Goal: Task Accomplishment & Management: Use online tool/utility

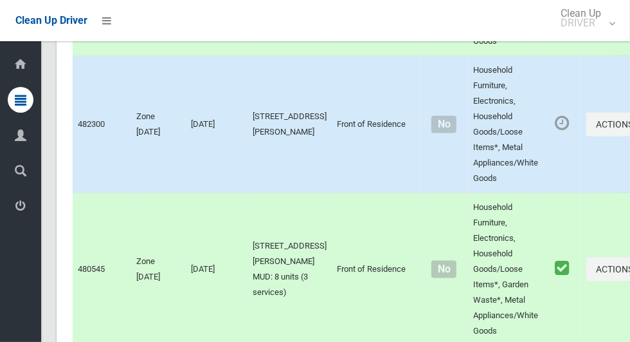
scroll to position [6057, 0]
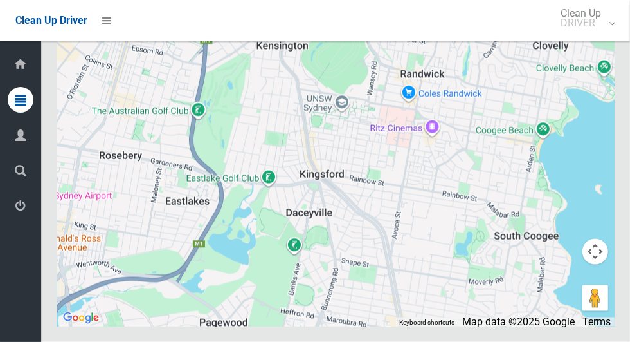
click at [23, 203] on icon at bounding box center [21, 206] width 12 height 26
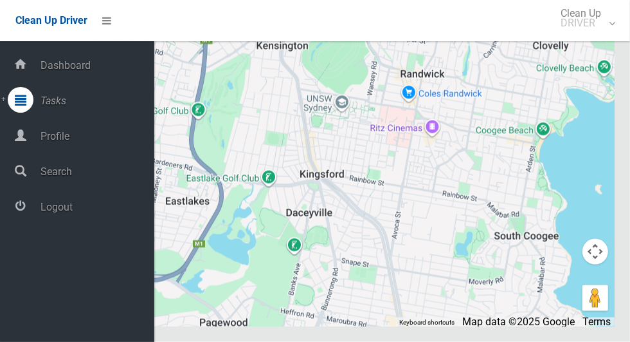
click at [107, 212] on span "Logout" at bounding box center [96, 207] width 118 height 12
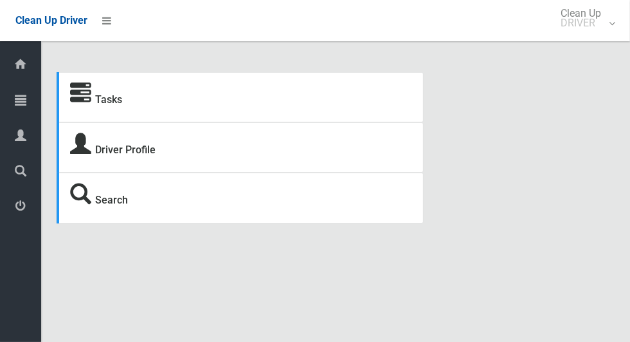
click at [23, 93] on icon at bounding box center [21, 100] width 12 height 26
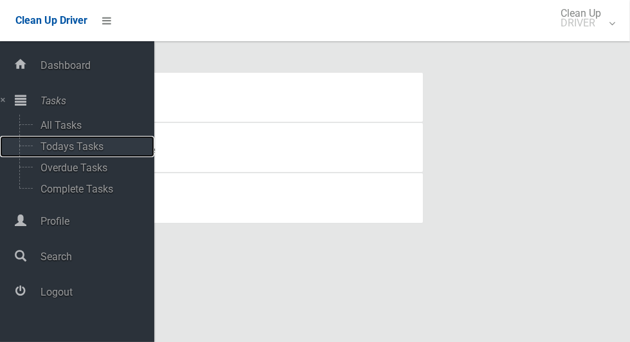
click at [93, 151] on span "Todays Tasks" at bounding box center [90, 146] width 107 height 12
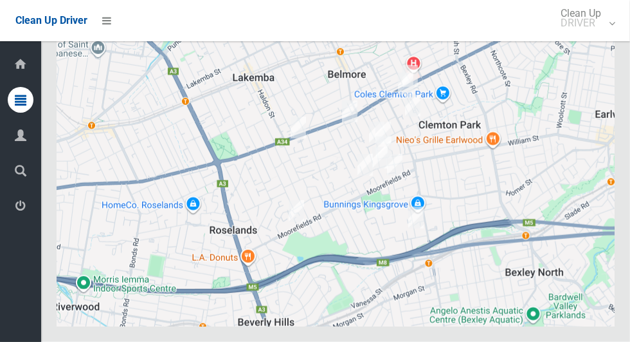
scroll to position [5813, 0]
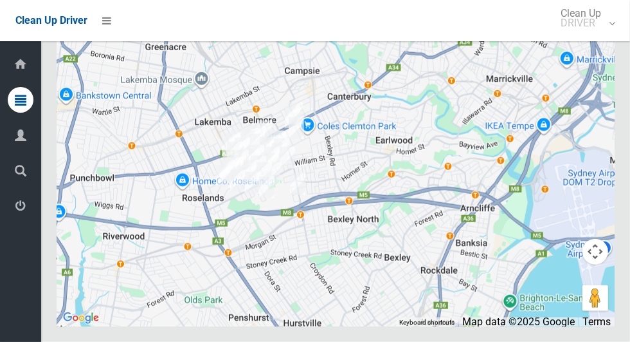
click at [24, 205] on icon at bounding box center [21, 206] width 12 height 26
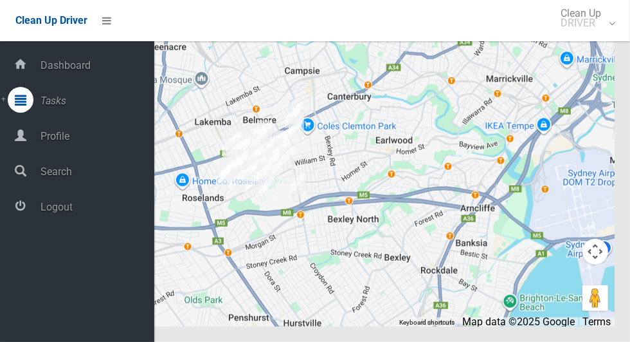
click at [111, 212] on span "Logout" at bounding box center [96, 207] width 118 height 12
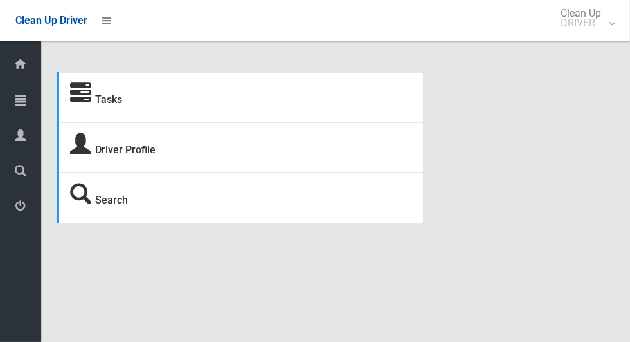
click at [15, 105] on icon at bounding box center [21, 100] width 12 height 26
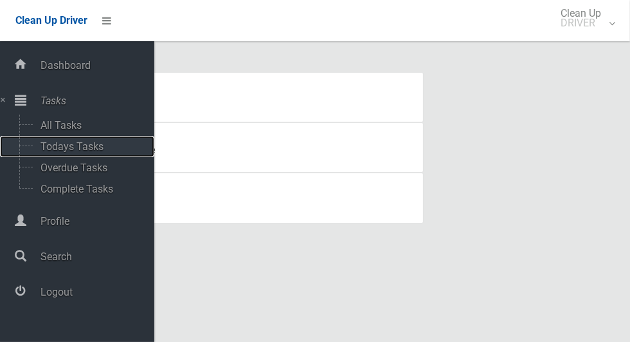
click at [100, 146] on span "Todays Tasks" at bounding box center [90, 146] width 107 height 12
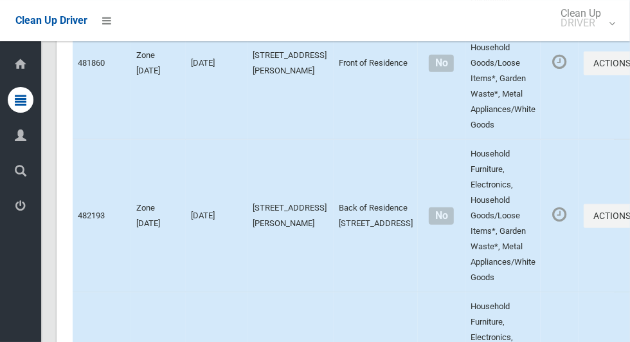
scroll to position [6291, 0]
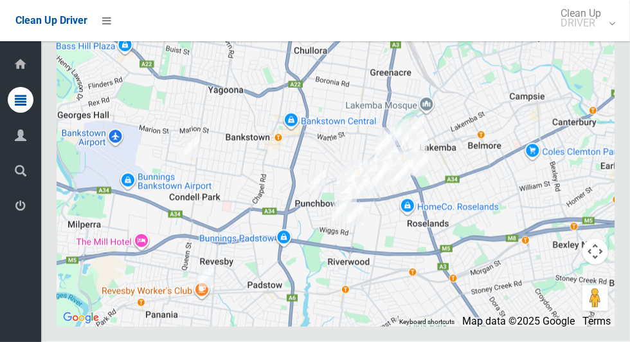
click at [16, 212] on icon at bounding box center [21, 206] width 12 height 26
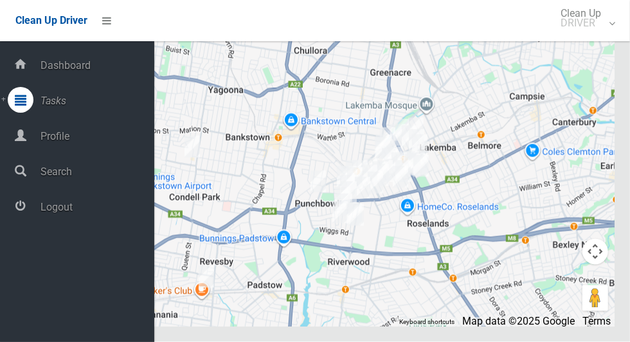
click at [91, 205] on span "Logout" at bounding box center [96, 207] width 118 height 12
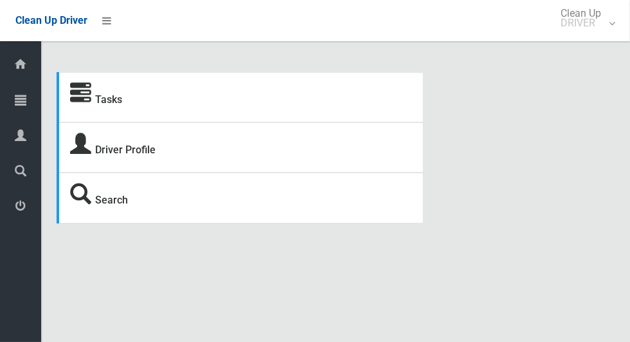
click at [23, 100] on icon at bounding box center [21, 100] width 12 height 26
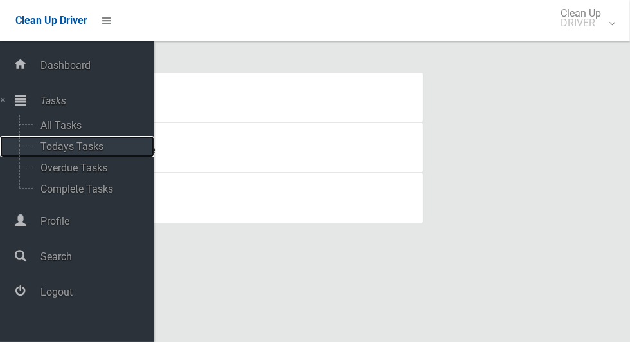
click at [103, 150] on span "Todays Tasks" at bounding box center [90, 146] width 107 height 12
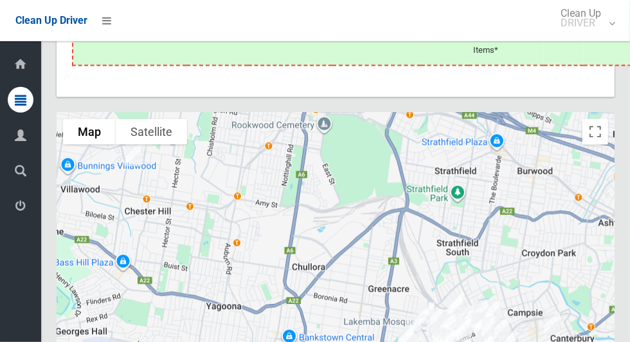
scroll to position [6442, 0]
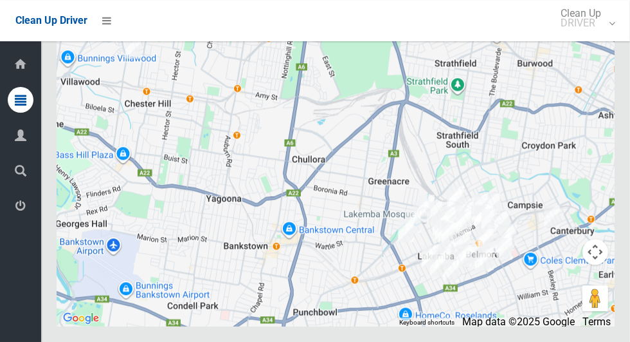
click at [16, 217] on icon at bounding box center [21, 206] width 12 height 26
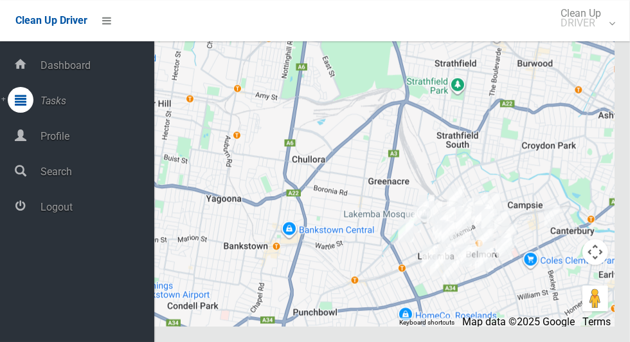
click at [44, 213] on span "Logout" at bounding box center [96, 207] width 118 height 12
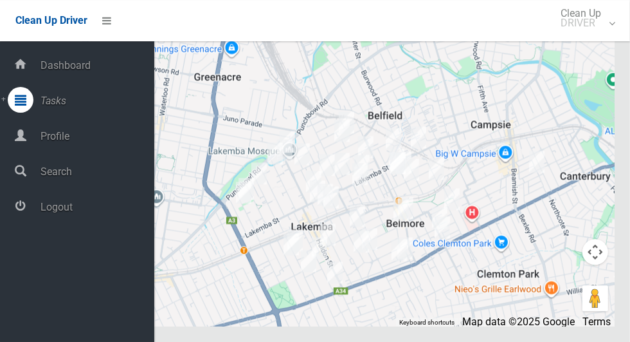
click at [89, 213] on span "Logout" at bounding box center [96, 207] width 118 height 12
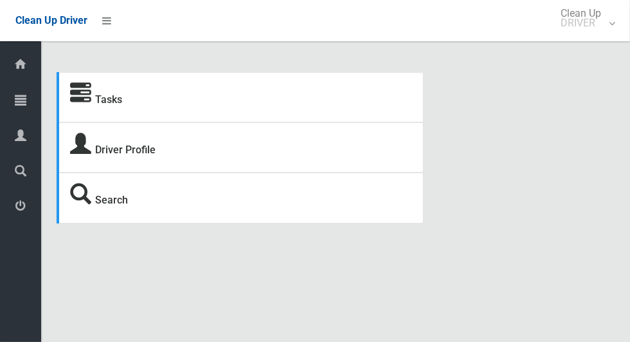
click at [34, 96] on span "Tasks" at bounding box center [32, 101] width 5 height 12
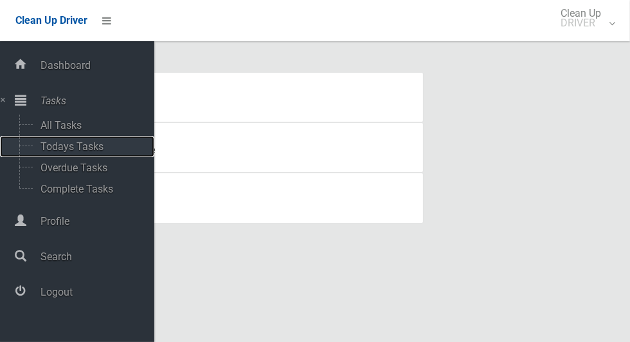
click at [99, 142] on span "Todays Tasks" at bounding box center [90, 146] width 107 height 12
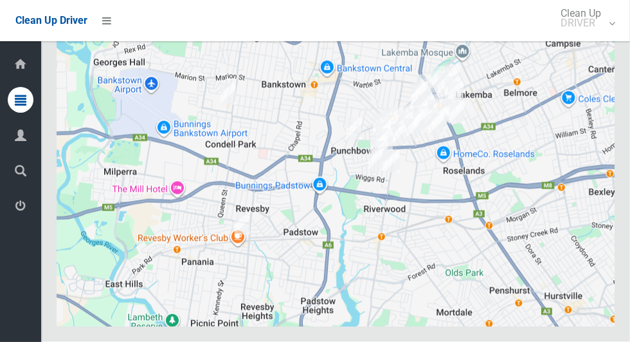
scroll to position [6291, 0]
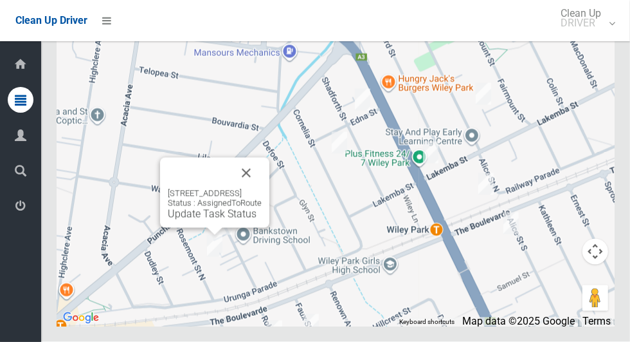
click at [262, 188] on button "Close" at bounding box center [246, 173] width 31 height 31
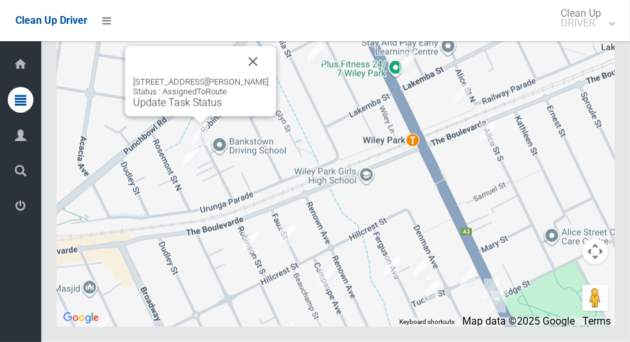
click at [269, 77] on button "Close" at bounding box center [253, 61] width 31 height 31
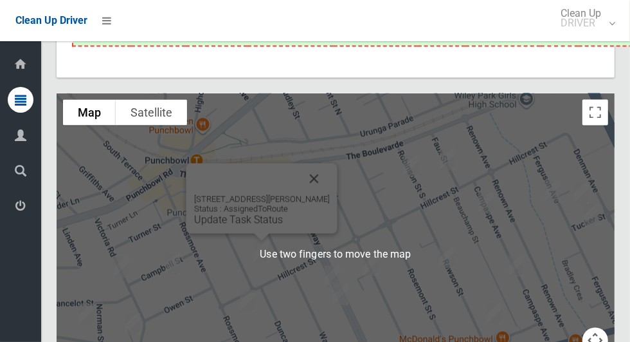
scroll to position [6188, 0]
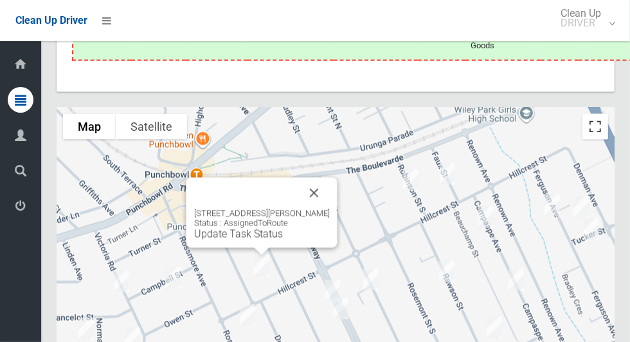
click at [604, 140] on button "Toggle fullscreen view" at bounding box center [596, 127] width 26 height 26
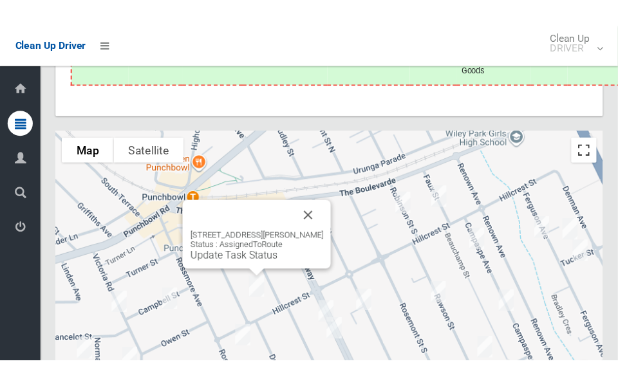
scroll to position [6944, 0]
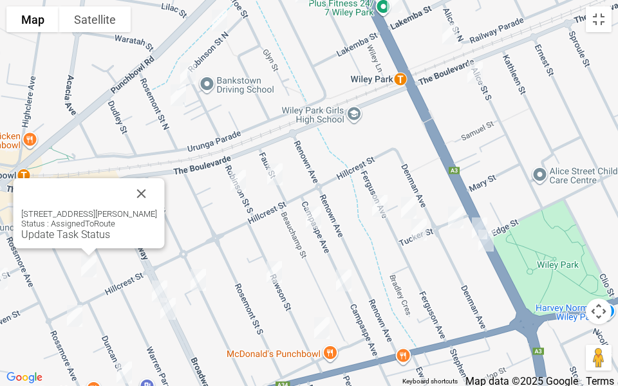
click at [147, 193] on button "Close" at bounding box center [141, 193] width 31 height 31
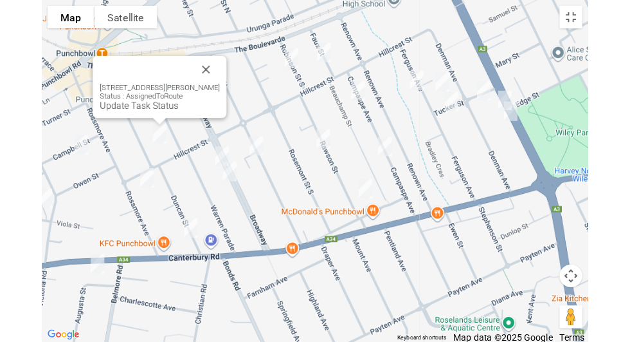
scroll to position [6188, 0]
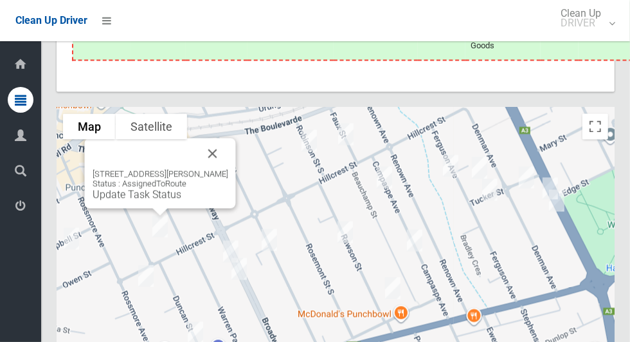
click at [228, 169] on button "Close" at bounding box center [213, 153] width 31 height 31
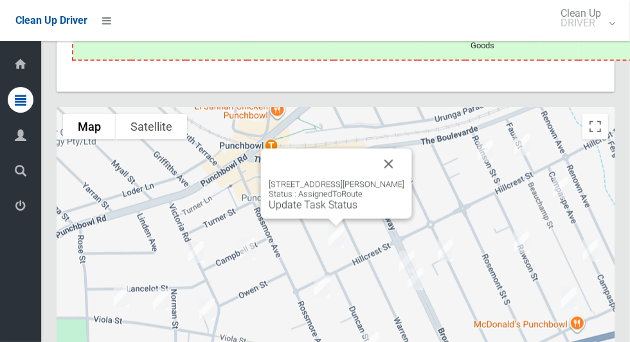
click at [395, 179] on button "Close" at bounding box center [389, 164] width 31 height 31
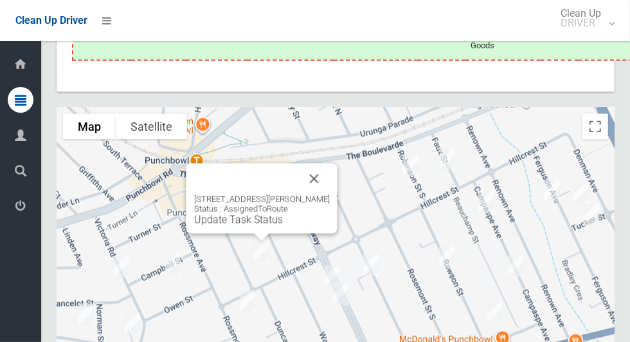
click at [323, 194] on button "Close" at bounding box center [314, 178] width 31 height 31
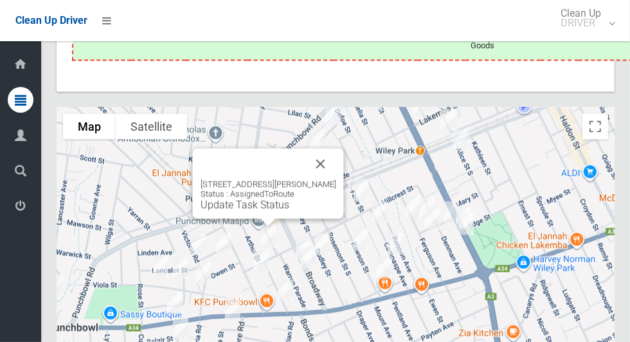
click at [330, 179] on button "Close" at bounding box center [321, 164] width 31 height 31
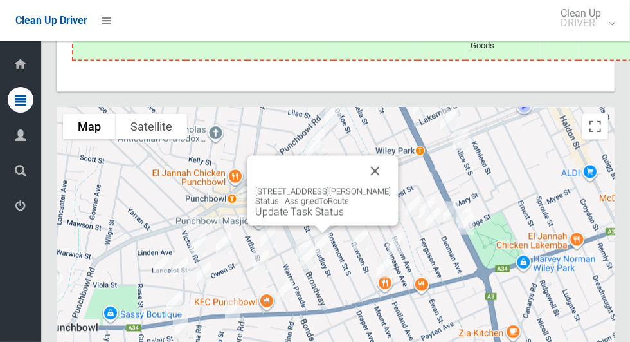
click at [383, 187] on button "Close" at bounding box center [375, 171] width 31 height 31
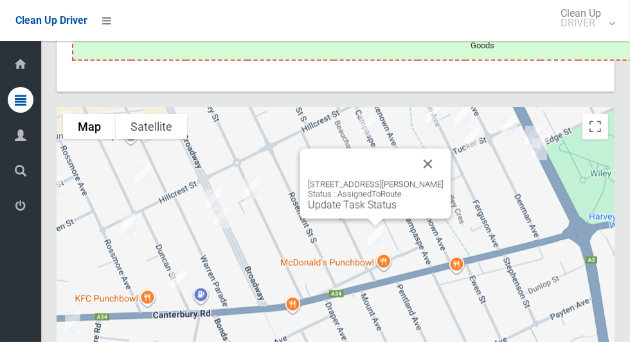
click at [431, 179] on button "Close" at bounding box center [428, 164] width 31 height 31
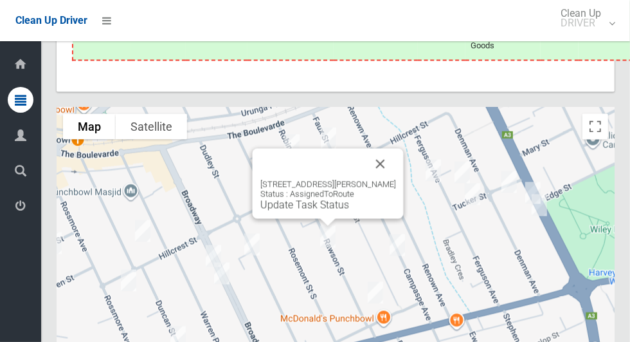
click at [395, 179] on button "Close" at bounding box center [380, 164] width 31 height 31
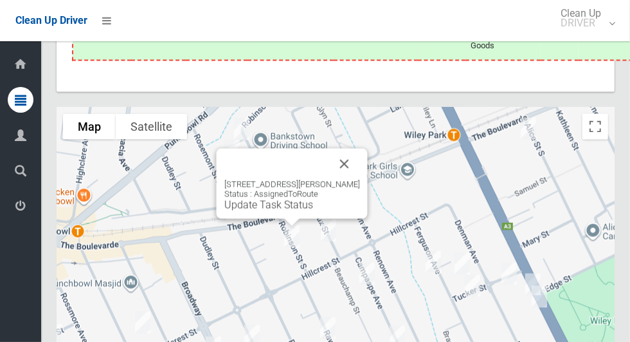
click at [360, 179] on button "Close" at bounding box center [344, 164] width 31 height 31
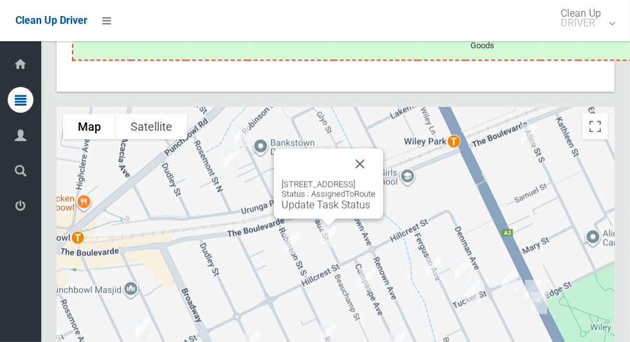
click at [376, 179] on button "Close" at bounding box center [360, 164] width 31 height 31
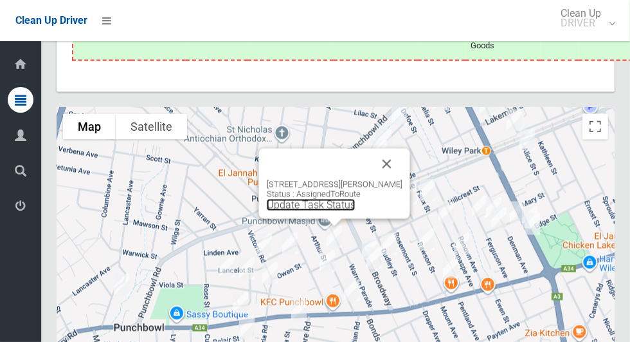
click at [335, 211] on link "Update Task Status" at bounding box center [311, 205] width 89 height 12
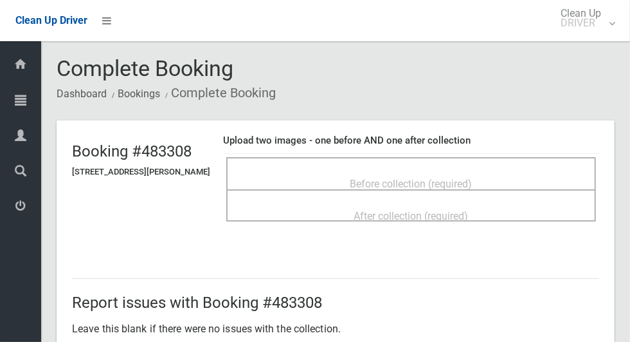
click at [497, 171] on div "Before collection (required)" at bounding box center [412, 183] width 342 height 24
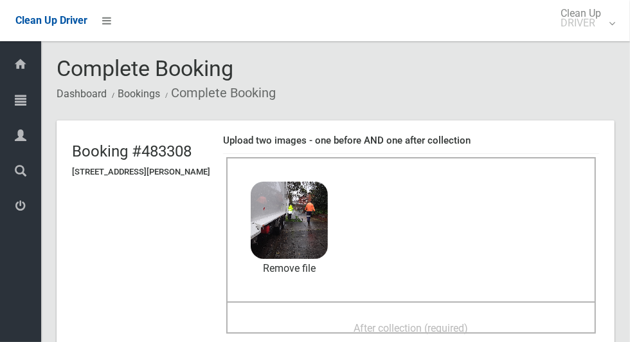
click at [488, 315] on div "After collection (required)" at bounding box center [412, 327] width 342 height 24
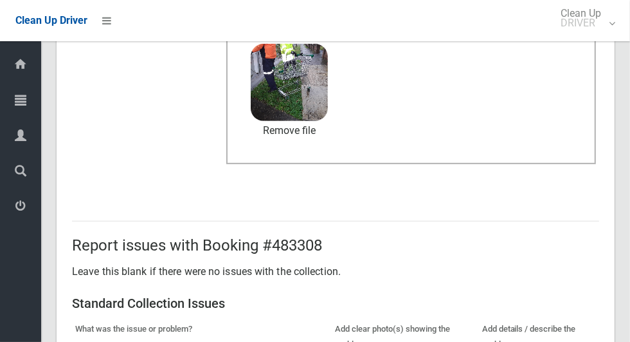
scroll to position [665, 0]
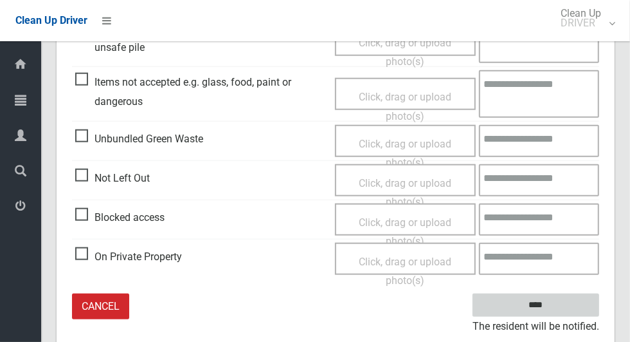
click at [576, 304] on input "****" at bounding box center [536, 305] width 127 height 24
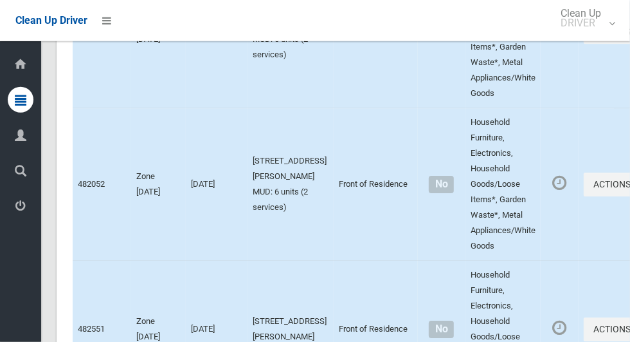
scroll to position [6291, 0]
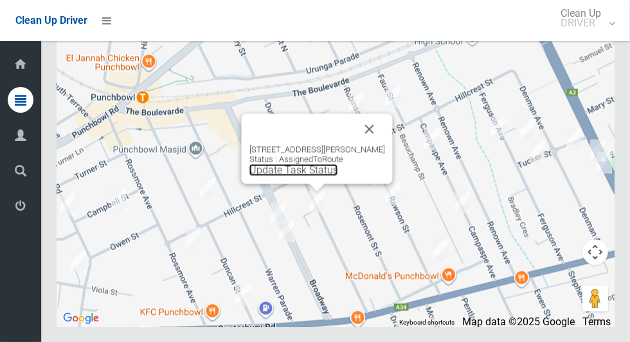
click at [304, 176] on link "Update Task Status" at bounding box center [294, 169] width 89 height 12
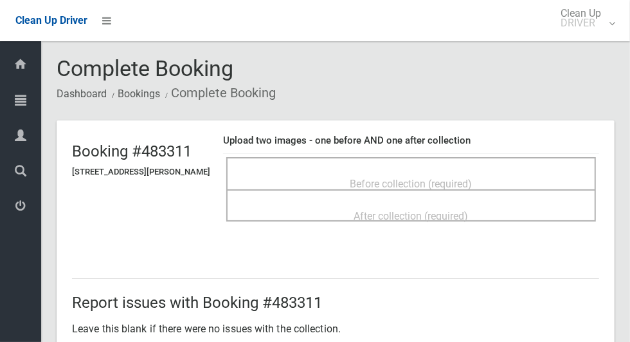
click at [516, 173] on div "Before collection (required)" at bounding box center [412, 183] width 342 height 24
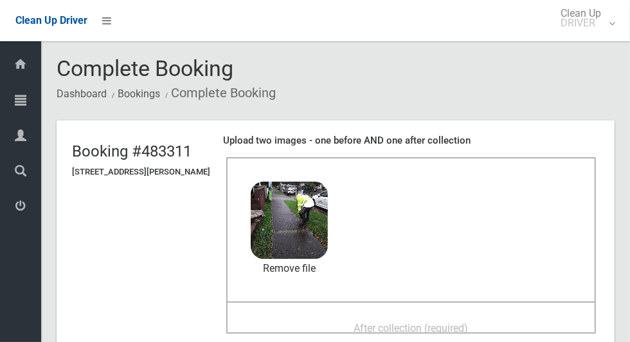
click at [469, 322] on span "After collection (required)" at bounding box center [411, 328] width 115 height 12
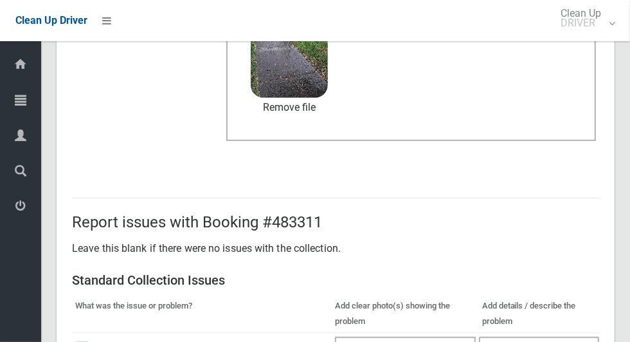
scroll to position [665, 0]
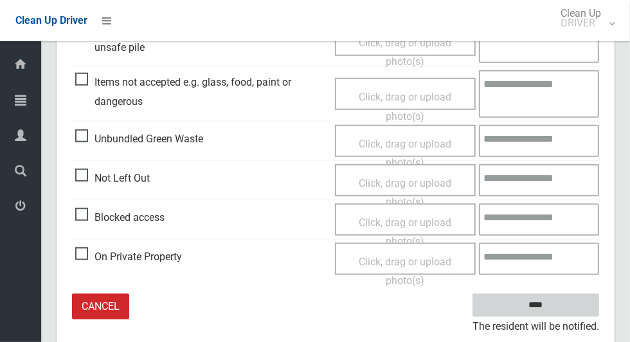
click at [564, 296] on input "****" at bounding box center [536, 305] width 127 height 24
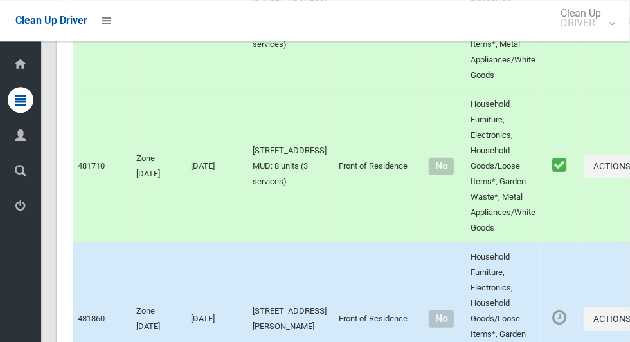
scroll to position [6291, 0]
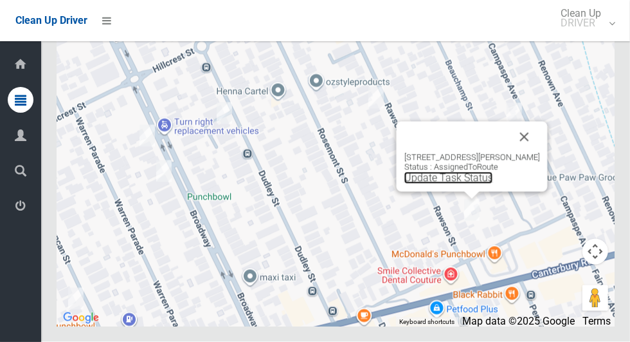
click at [466, 184] on link "Update Task Status" at bounding box center [449, 178] width 89 height 12
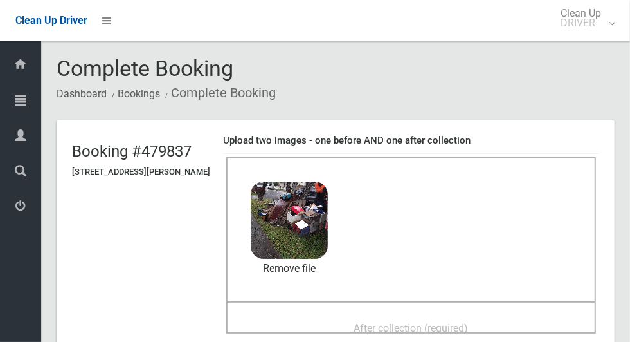
click at [464, 322] on span "After collection (required)" at bounding box center [411, 328] width 115 height 12
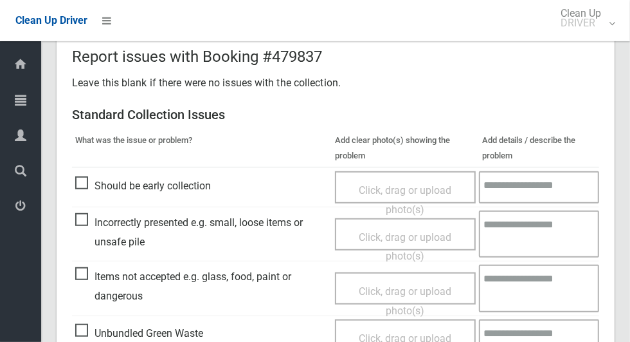
scroll to position [1052, 0]
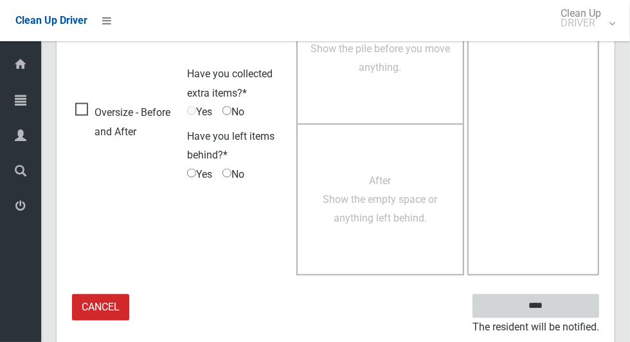
click at [561, 297] on input "****" at bounding box center [536, 306] width 127 height 24
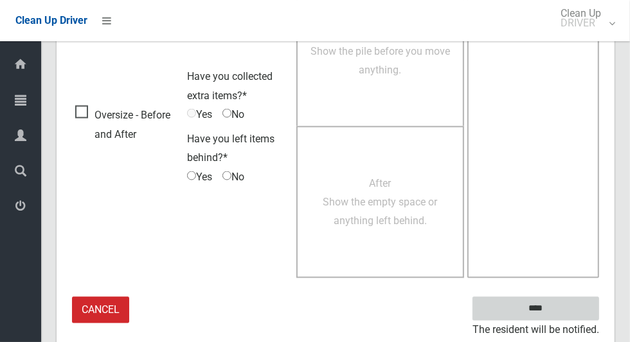
scroll to position [1049, 0]
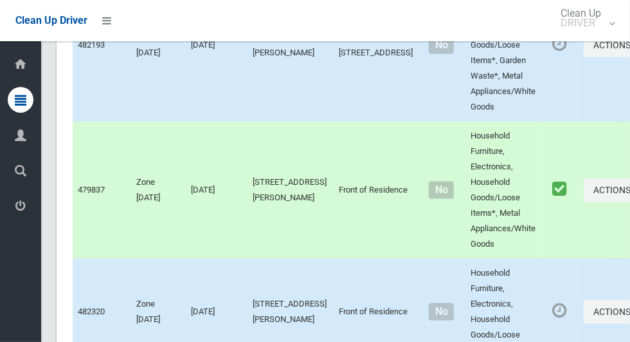
scroll to position [6291, 0]
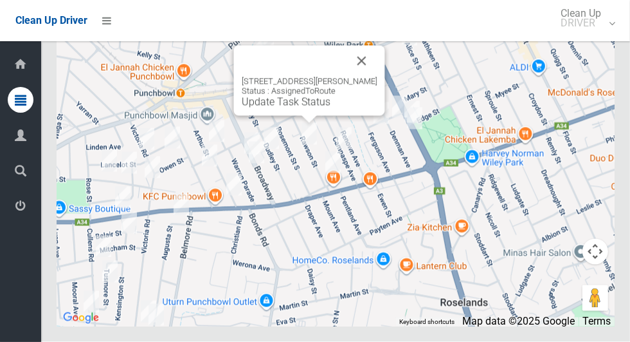
click at [300, 108] on div "35 Rawson Street, WILEY PARK NSW 2195 Status : AssignedToRoute Update Task Stat…" at bounding box center [310, 93] width 136 height 32
click at [291, 108] on link "Update Task Status" at bounding box center [286, 102] width 89 height 12
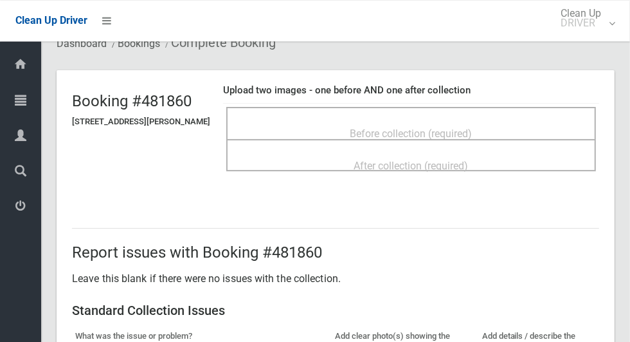
scroll to position [44, 0]
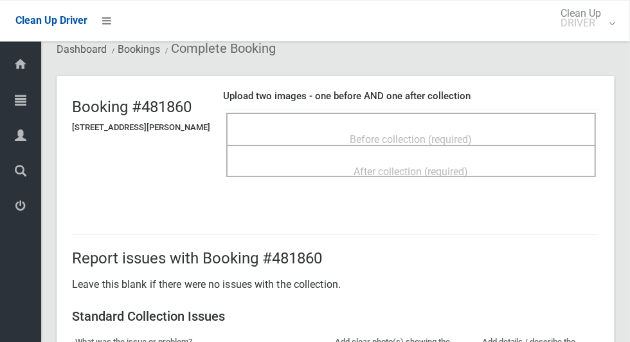
click at [500, 127] on div "Before collection (required)" at bounding box center [412, 139] width 342 height 24
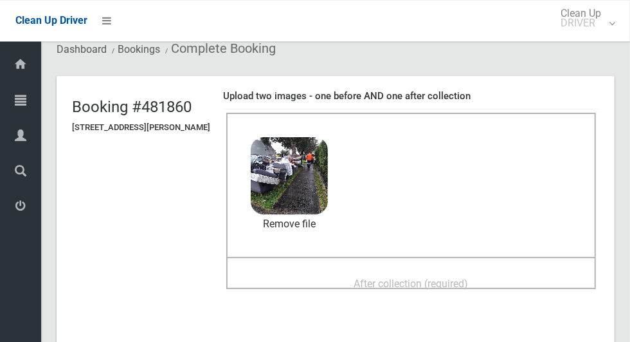
click at [434, 271] on div "After collection (required)" at bounding box center [412, 283] width 342 height 24
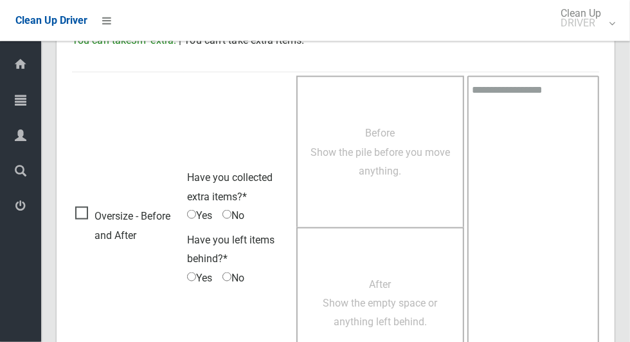
scroll to position [1052, 0]
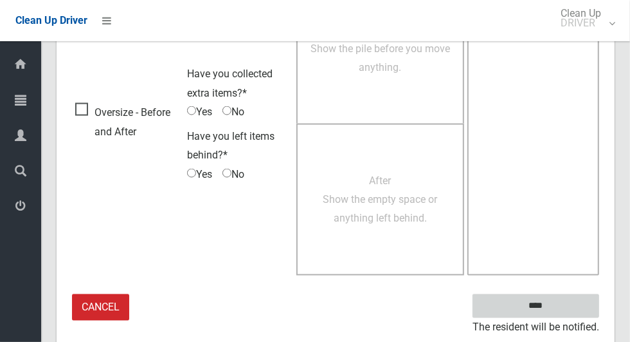
click at [562, 297] on input "****" at bounding box center [536, 306] width 127 height 24
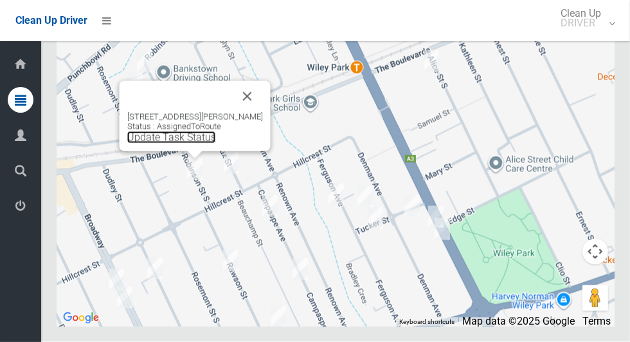
click at [176, 143] on link "Update Task Status" at bounding box center [171, 137] width 89 height 12
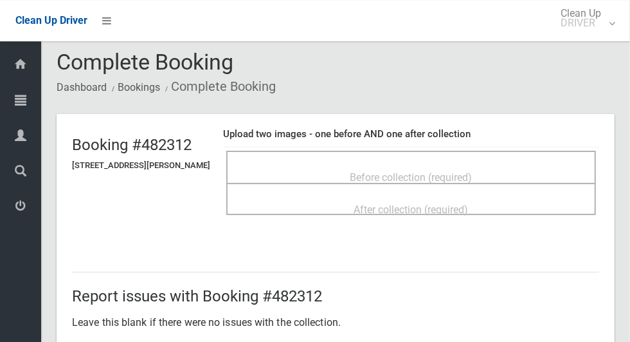
scroll to position [7, 0]
click at [515, 164] on div "Before collection (required)" at bounding box center [412, 176] width 342 height 24
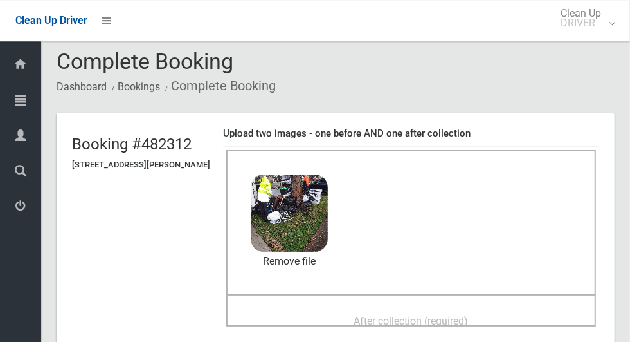
click at [466, 308] on div "After collection (required)" at bounding box center [412, 320] width 342 height 24
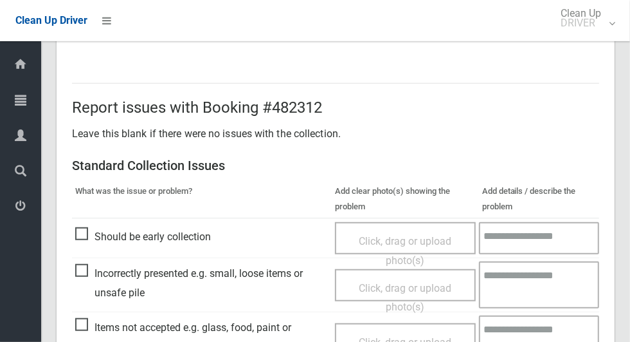
scroll to position [1052, 0]
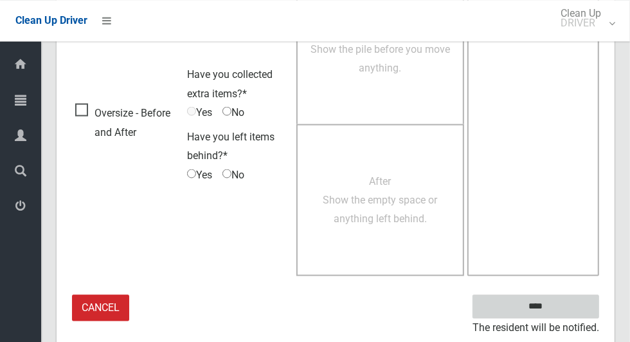
click at [544, 301] on input "****" at bounding box center [536, 306] width 127 height 24
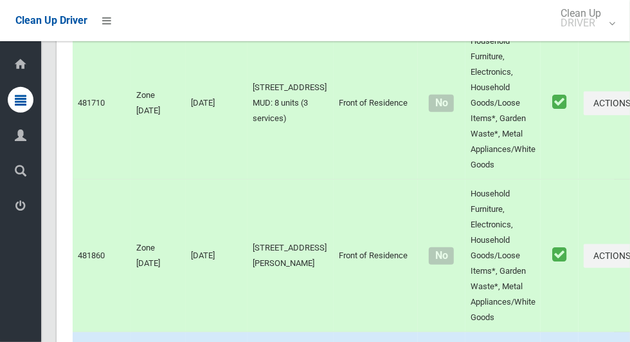
scroll to position [6291, 0]
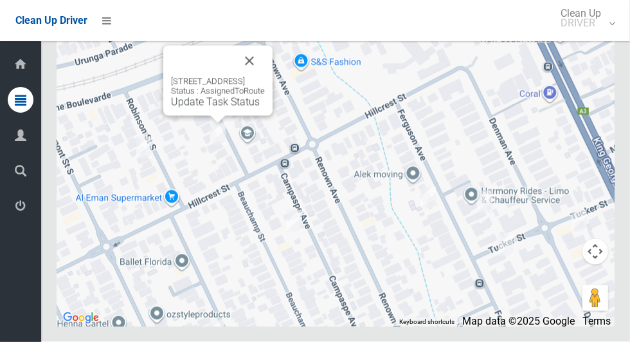
click at [265, 77] on button "Close" at bounding box center [249, 61] width 31 height 31
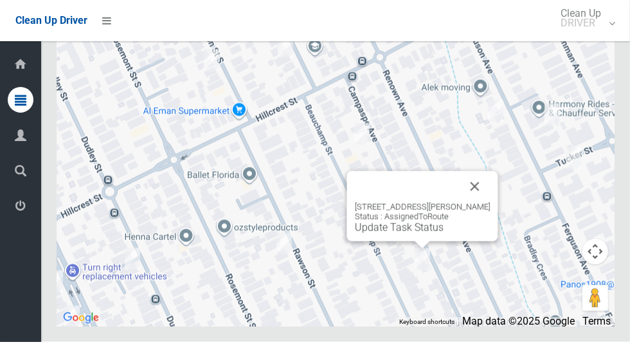
click at [491, 202] on button "Close" at bounding box center [475, 186] width 31 height 31
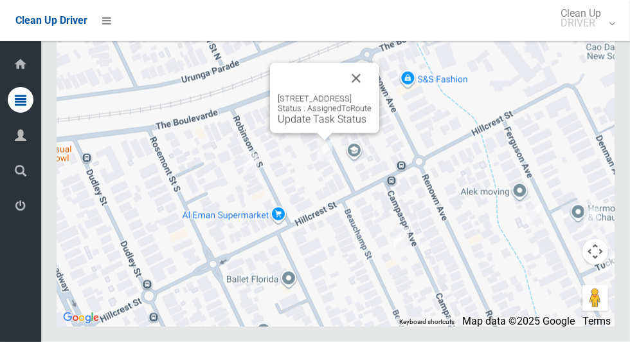
click at [372, 94] on button "Close" at bounding box center [356, 78] width 31 height 31
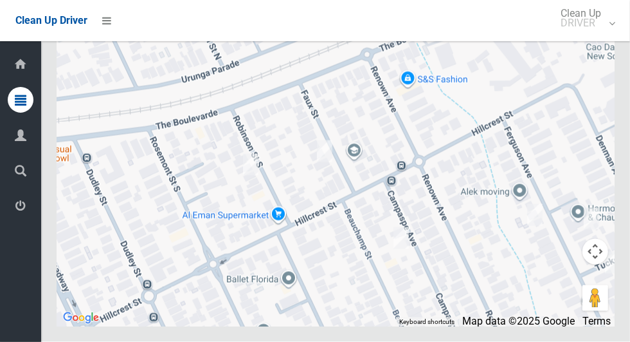
click at [26, 206] on icon at bounding box center [21, 206] width 12 height 26
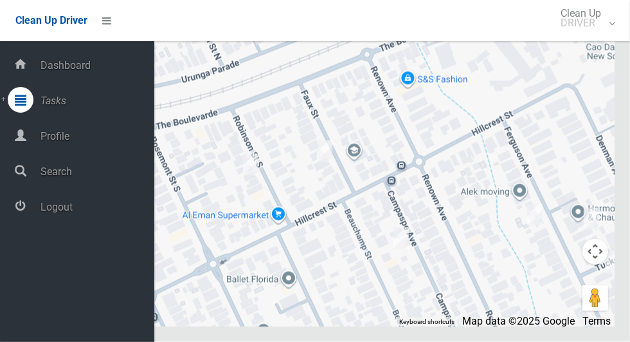
click at [50, 209] on span "Logout" at bounding box center [96, 207] width 118 height 12
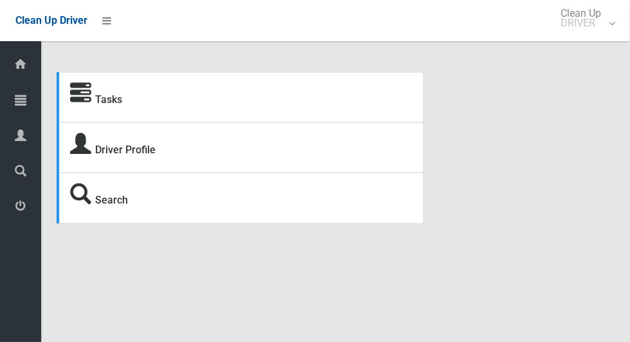
click at [15, 101] on icon at bounding box center [21, 100] width 12 height 26
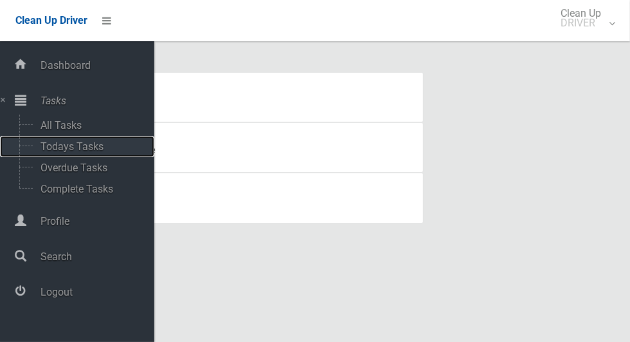
click at [41, 148] on span "Todays Tasks" at bounding box center [90, 146] width 107 height 12
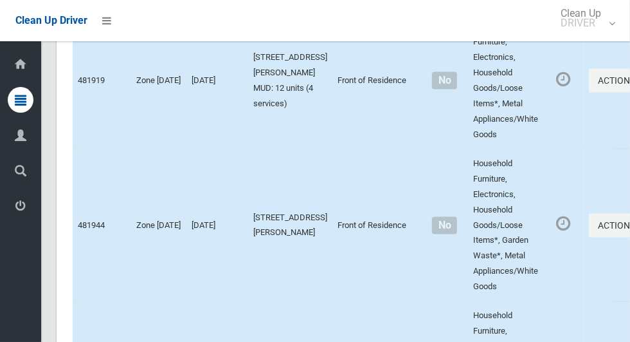
scroll to position [6441, 0]
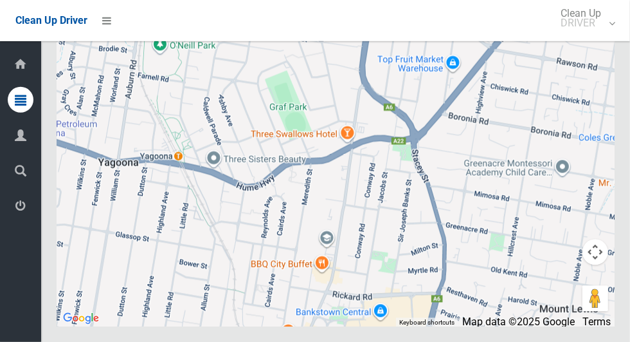
click at [510, 146] on div at bounding box center [336, 166] width 558 height 322
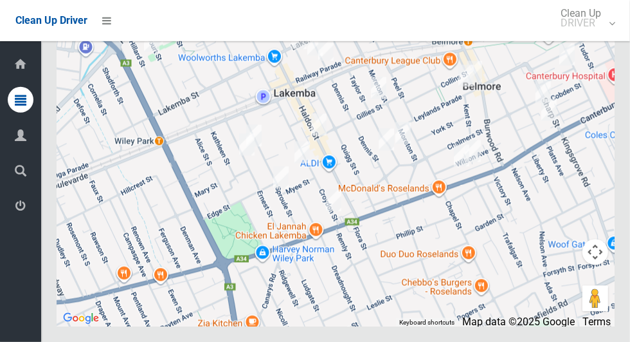
click at [16, 212] on icon at bounding box center [21, 206] width 12 height 26
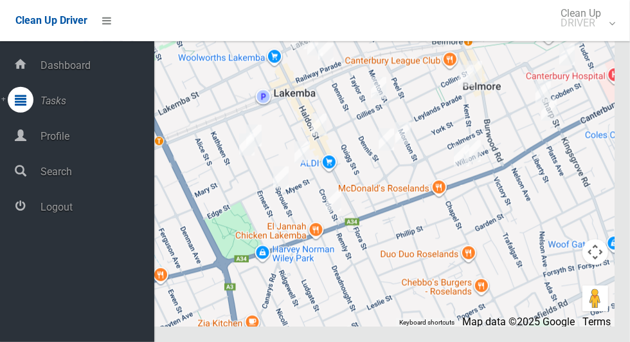
click at [50, 205] on span "Logout" at bounding box center [96, 207] width 118 height 12
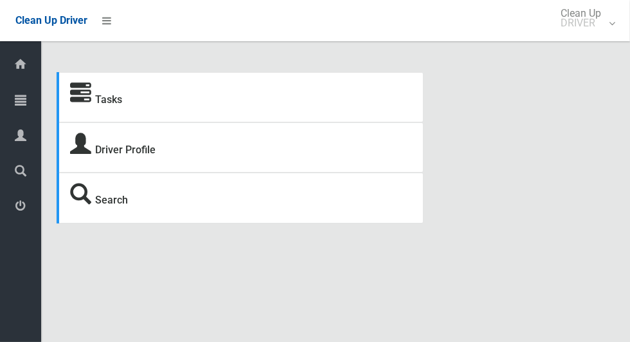
click at [15, 93] on div at bounding box center [21, 100] width 26 height 26
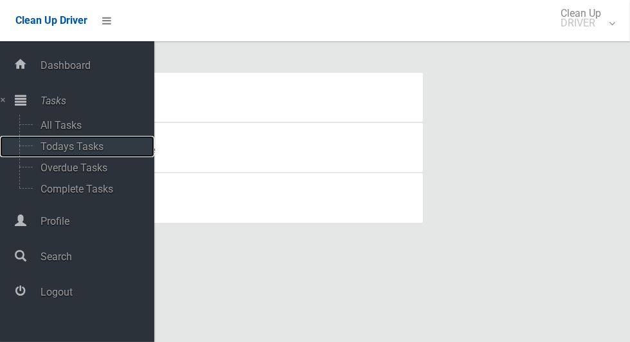
click at [45, 144] on span "Todays Tasks" at bounding box center [90, 146] width 107 height 12
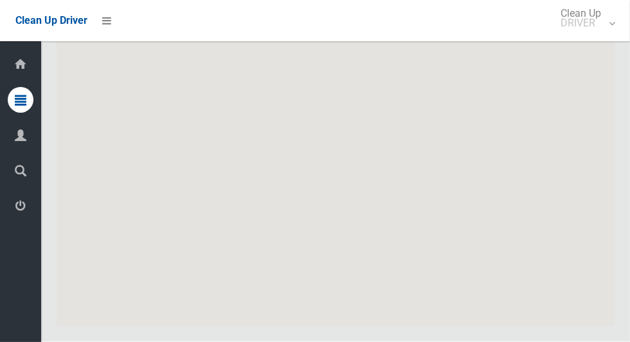
scroll to position [6291, 0]
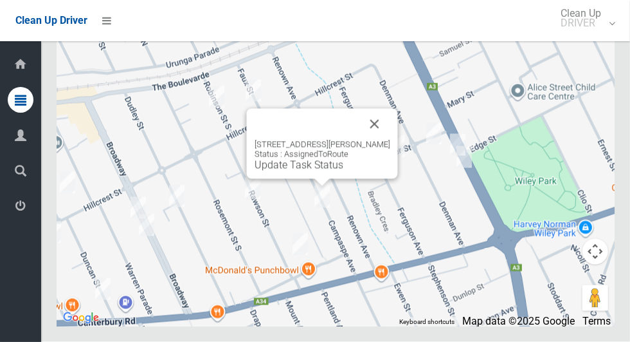
click at [391, 140] on button "Close" at bounding box center [375, 124] width 31 height 31
click at [389, 140] on button "Close" at bounding box center [375, 124] width 31 height 31
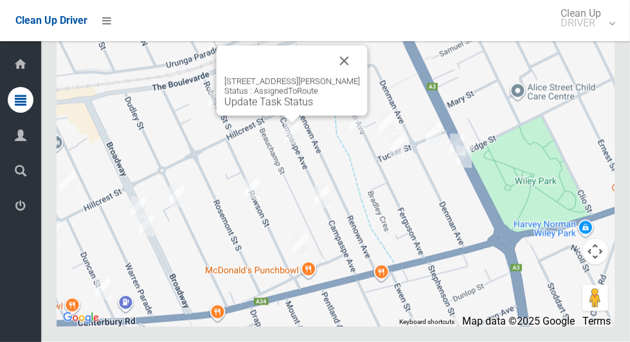
click at [360, 77] on button "Close" at bounding box center [344, 61] width 31 height 31
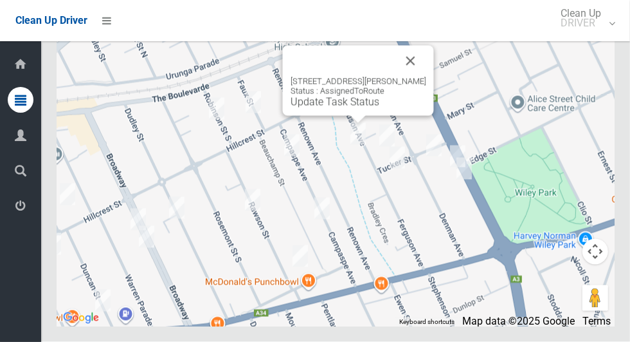
click at [345, 108] on link "Update Task Status" at bounding box center [335, 102] width 89 height 12
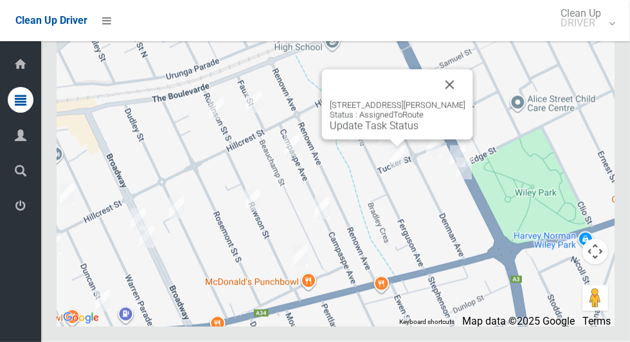
click at [466, 100] on button "Close" at bounding box center [450, 84] width 31 height 31
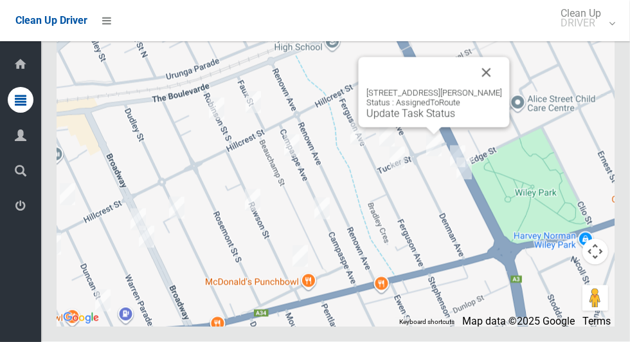
click at [502, 88] on button "Close" at bounding box center [487, 72] width 31 height 31
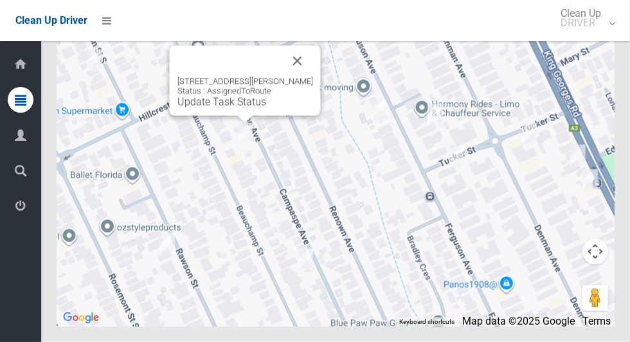
click at [310, 77] on button "Close" at bounding box center [297, 61] width 31 height 31
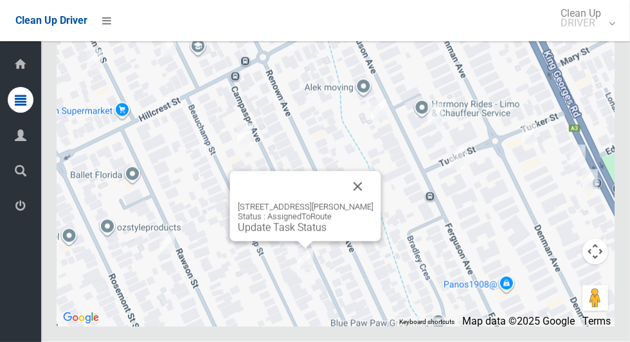
click at [369, 202] on button "Close" at bounding box center [358, 186] width 31 height 31
click at [374, 202] on button "Close" at bounding box center [358, 186] width 31 height 31
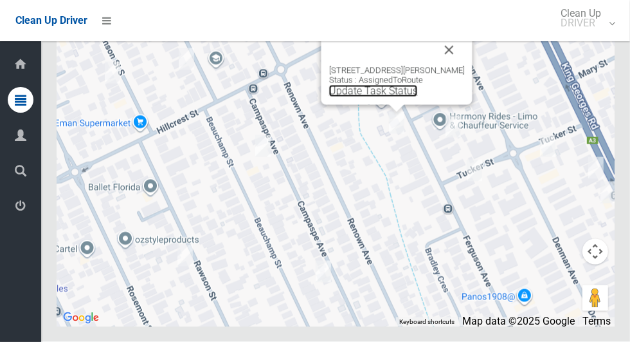
click at [380, 97] on link "Update Task Status" at bounding box center [373, 91] width 89 height 12
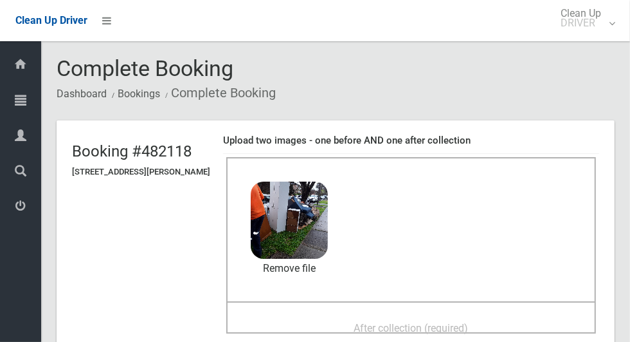
click at [504, 315] on div "After collection (required)" at bounding box center [412, 327] width 342 height 24
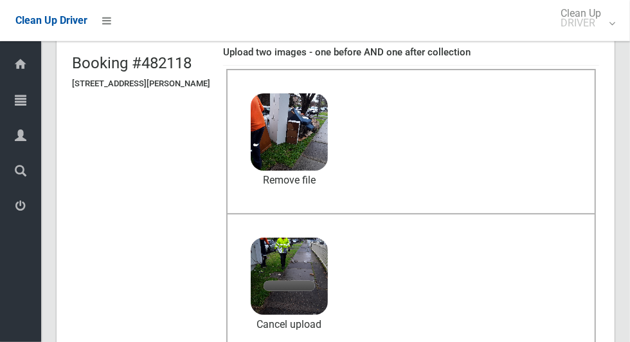
scroll to position [91, 0]
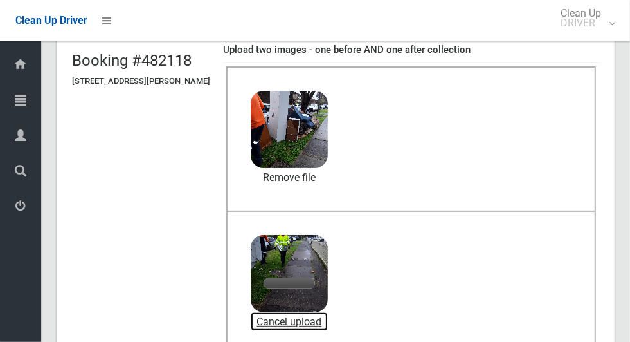
click at [328, 317] on link "Cancel upload" at bounding box center [289, 321] width 77 height 19
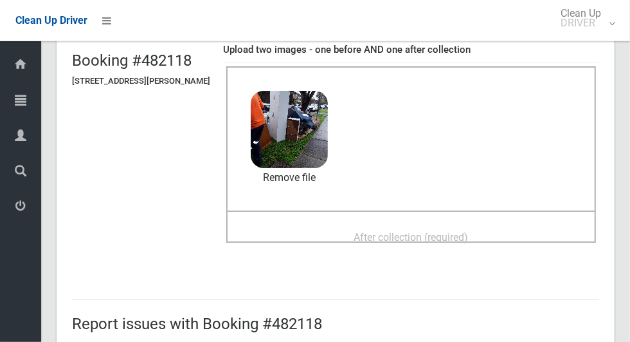
click at [505, 229] on div "After collection (required)" at bounding box center [412, 237] width 342 height 24
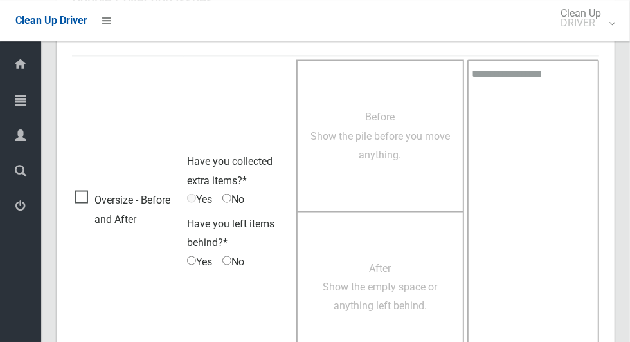
scroll to position [1052, 0]
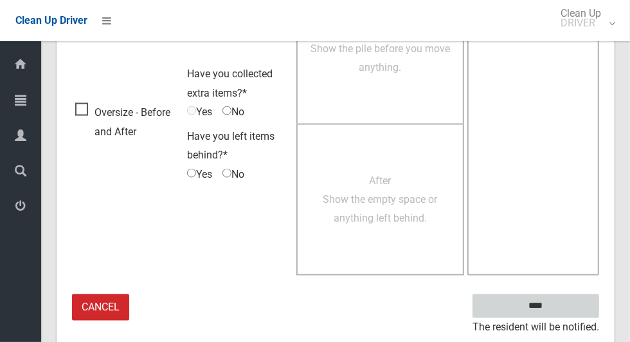
click at [565, 295] on input "****" at bounding box center [536, 306] width 127 height 24
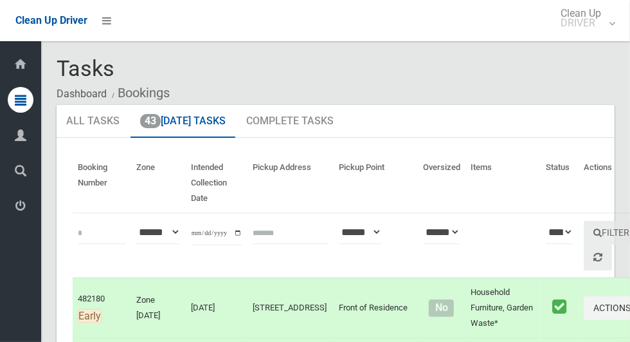
click at [17, 208] on icon at bounding box center [21, 206] width 12 height 26
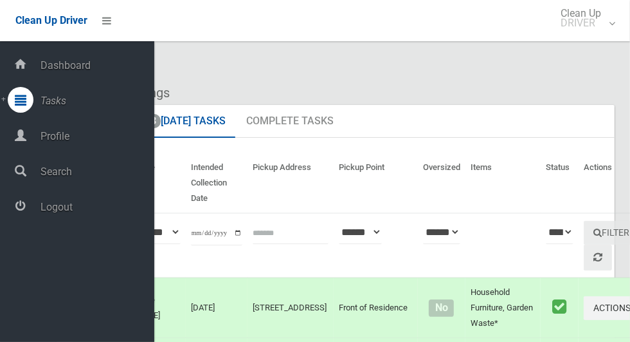
click at [113, 211] on span "Logout" at bounding box center [96, 207] width 118 height 12
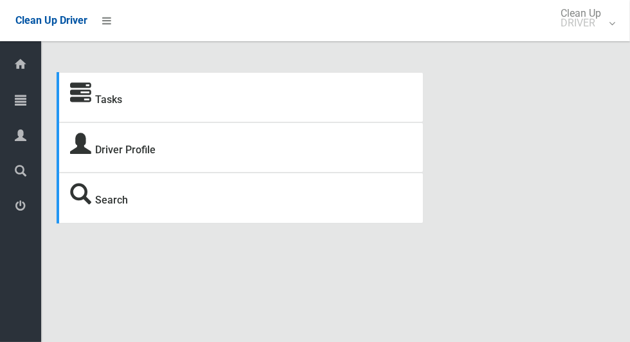
click at [34, 107] on span "Tasks" at bounding box center [32, 101] width 5 height 12
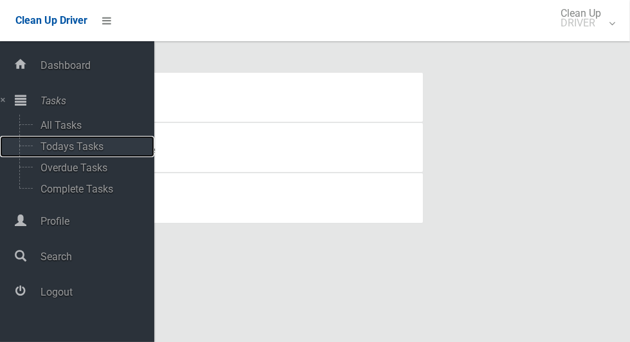
click at [103, 152] on span "Todays Tasks" at bounding box center [90, 146] width 107 height 12
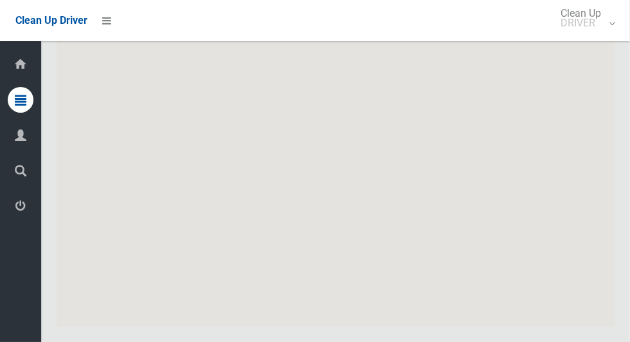
scroll to position [6442, 0]
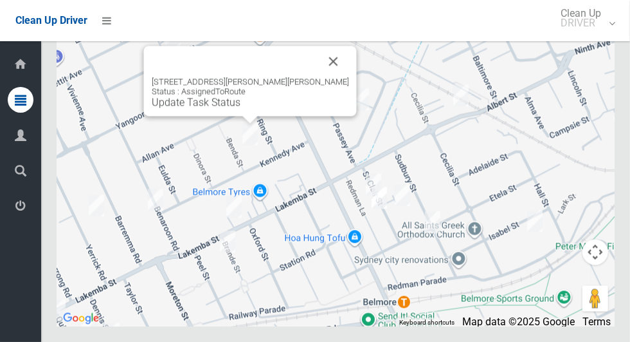
click at [318, 77] on button "Close" at bounding box center [333, 61] width 31 height 31
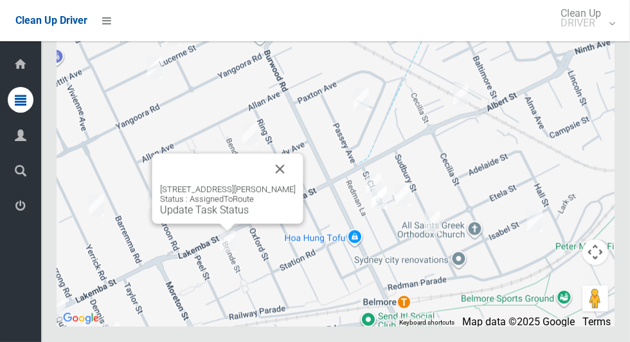
click at [296, 184] on button "Close" at bounding box center [280, 168] width 31 height 31
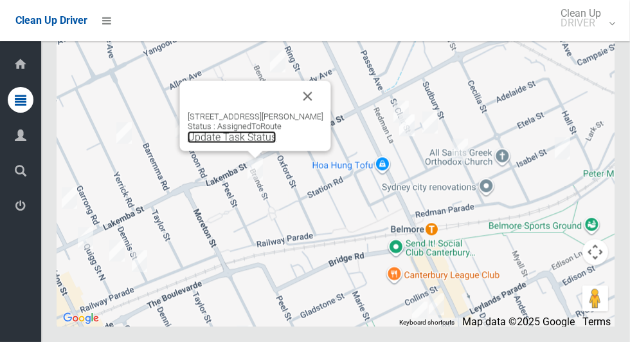
click at [258, 143] on link "Update Task Status" at bounding box center [232, 137] width 89 height 12
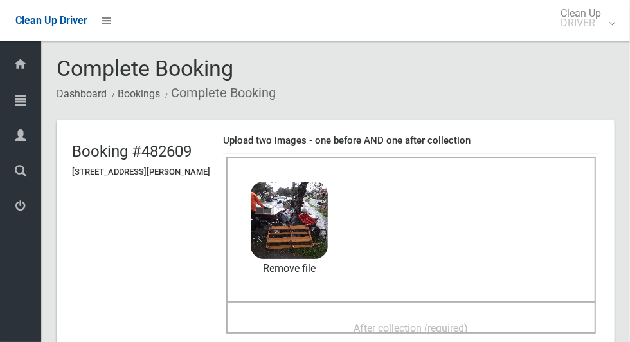
click at [453, 315] on div "After collection (required)" at bounding box center [412, 327] width 342 height 24
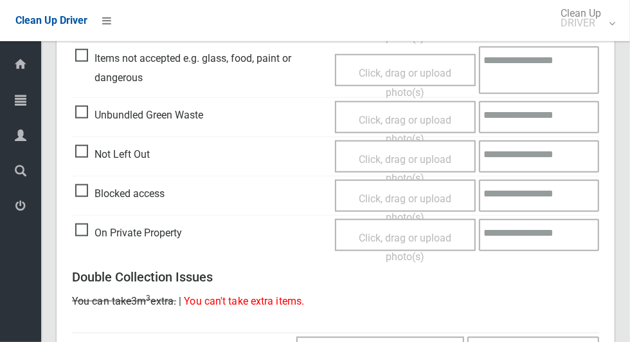
scroll to position [1052, 0]
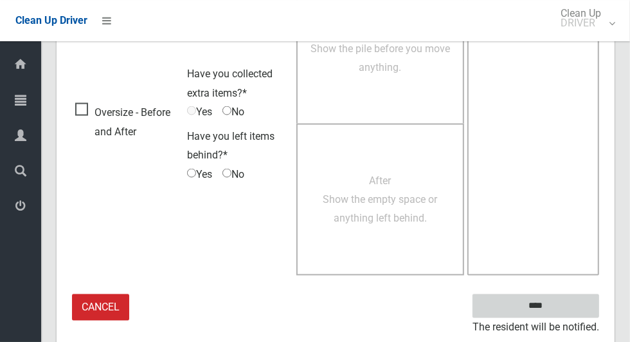
click at [563, 300] on input "****" at bounding box center [536, 306] width 127 height 24
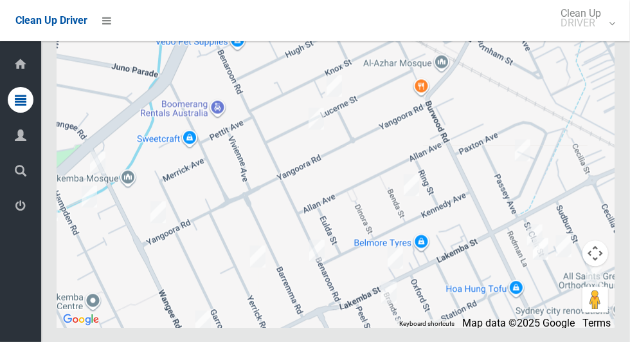
scroll to position [6439, 0]
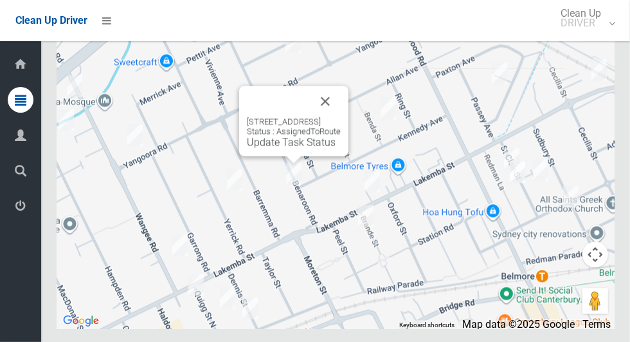
click at [341, 116] on button "Close" at bounding box center [325, 101] width 31 height 31
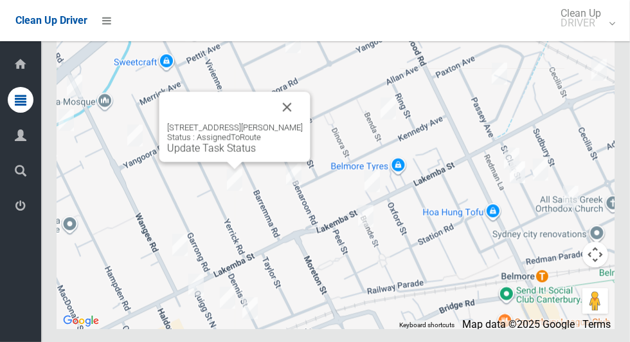
click at [295, 122] on button "Close" at bounding box center [287, 106] width 31 height 31
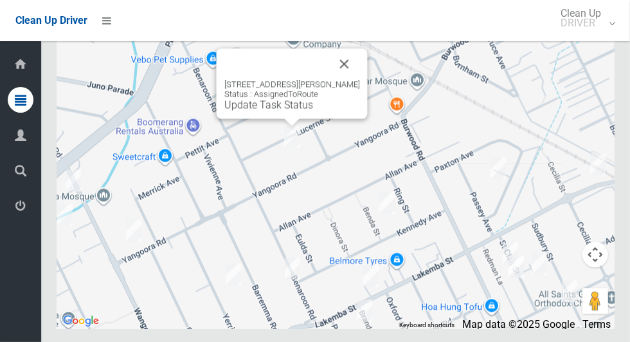
click at [353, 79] on button "Close" at bounding box center [344, 63] width 31 height 31
click at [352, 79] on button "Close" at bounding box center [344, 63] width 31 height 31
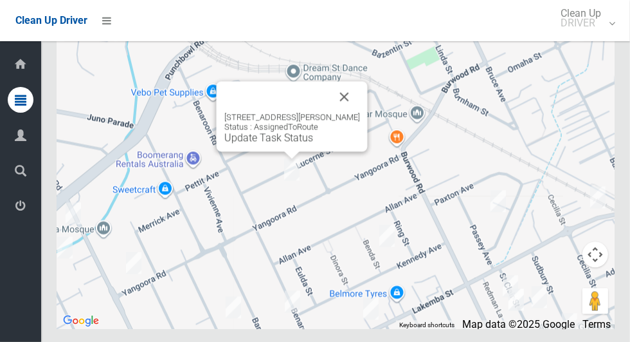
scroll to position [6442, 0]
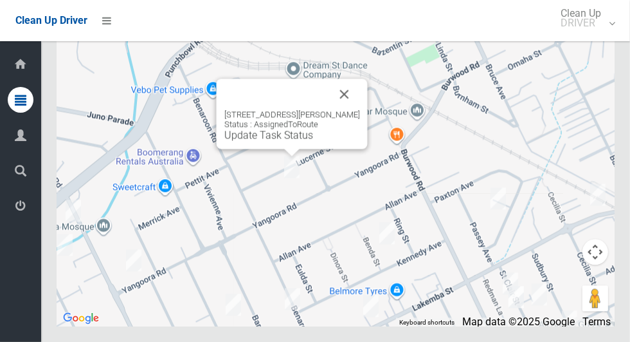
click at [26, 143] on div at bounding box center [21, 135] width 26 height 26
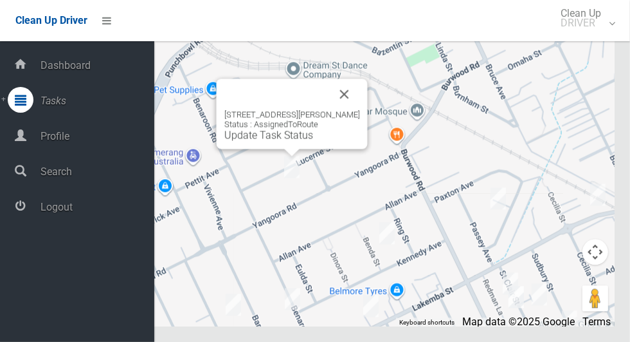
click at [290, 141] on div "[STREET_ADDRESS][PERSON_NAME] Status : AssignedToRoute Update Task Status" at bounding box center [293, 125] width 136 height 32
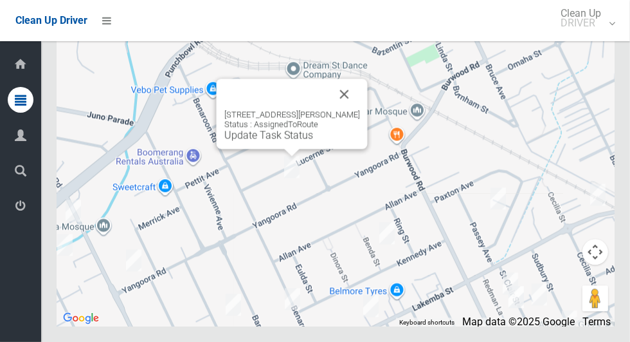
click at [282, 149] on div "[STREET_ADDRESS][PERSON_NAME] Status : AssignedToRoute Update Task Status" at bounding box center [292, 113] width 151 height 70
click at [286, 141] on link "Update Task Status" at bounding box center [269, 135] width 89 height 12
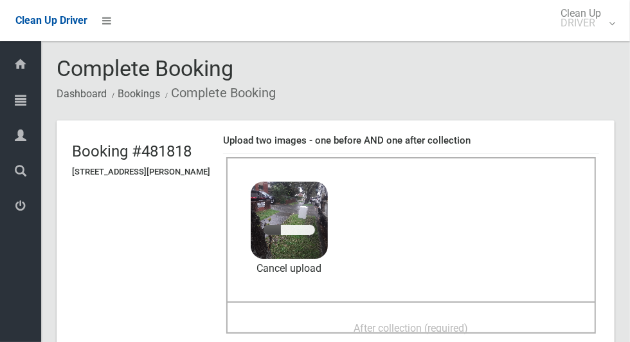
click at [466, 315] on div "After collection (required)" at bounding box center [412, 327] width 342 height 24
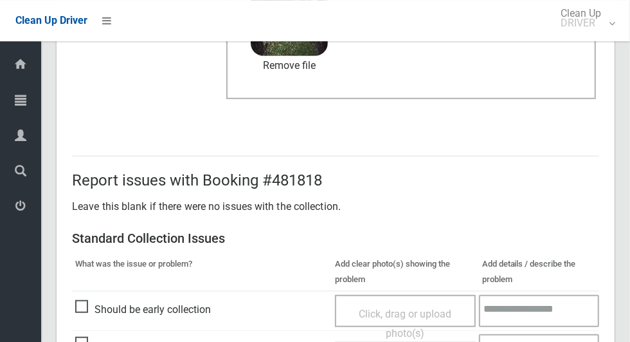
scroll to position [665, 0]
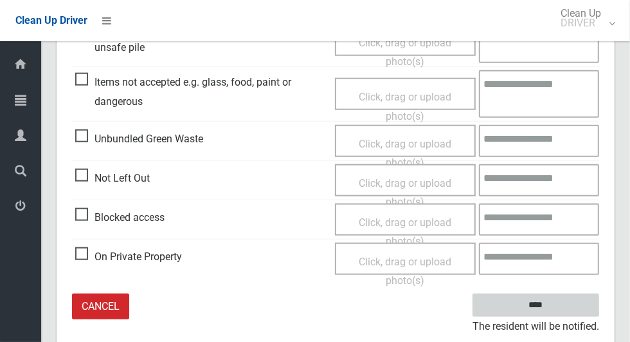
click at [558, 304] on input "****" at bounding box center [536, 305] width 127 height 24
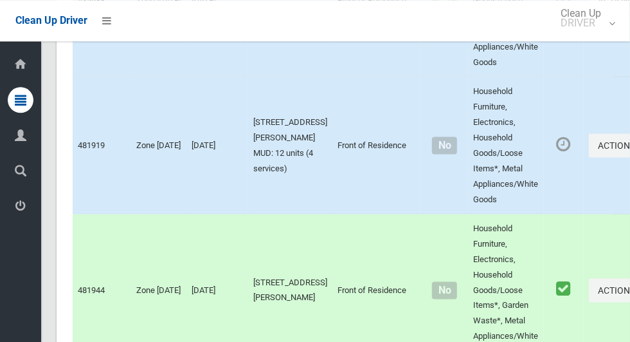
scroll to position [6442, 0]
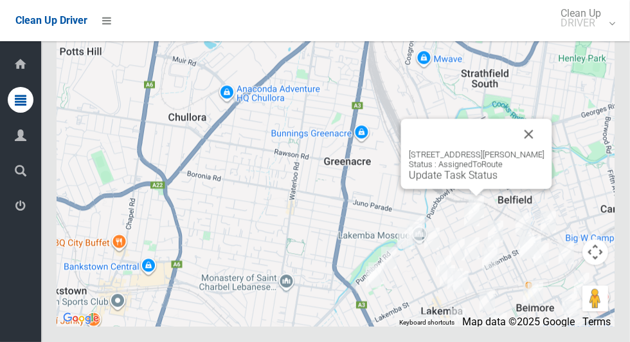
click at [472, 181] on link "Update Task Status" at bounding box center [453, 175] width 89 height 12
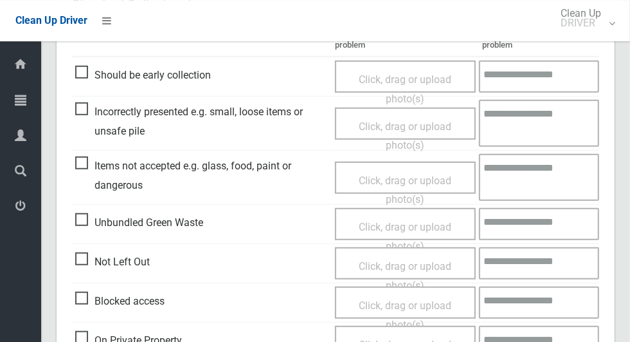
scroll to position [358, 0]
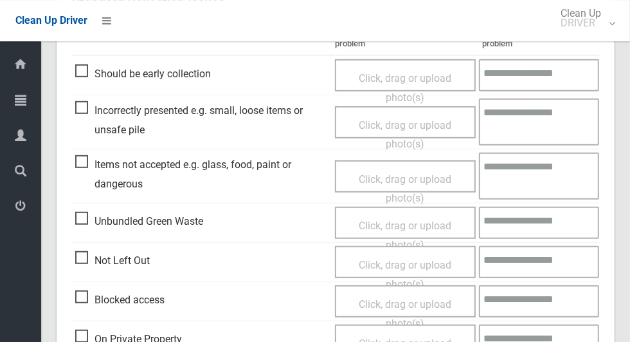
click at [95, 254] on span "Not Left Out" at bounding box center [112, 260] width 75 height 19
click at [100, 252] on span "Not Left Out" at bounding box center [112, 260] width 75 height 19
click at [85, 255] on span "Not Left Out" at bounding box center [112, 260] width 75 height 19
click at [389, 259] on span "Click, drag or upload photo(s)" at bounding box center [405, 275] width 93 height 32
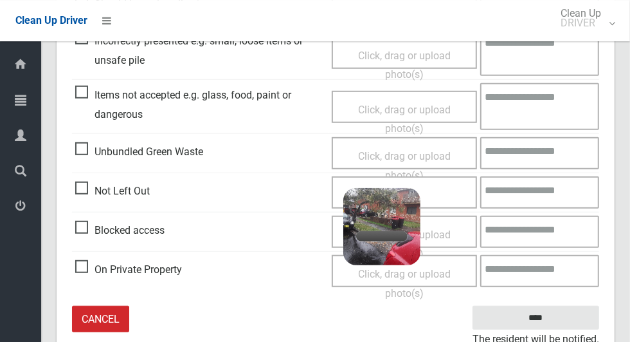
scroll to position [441, 0]
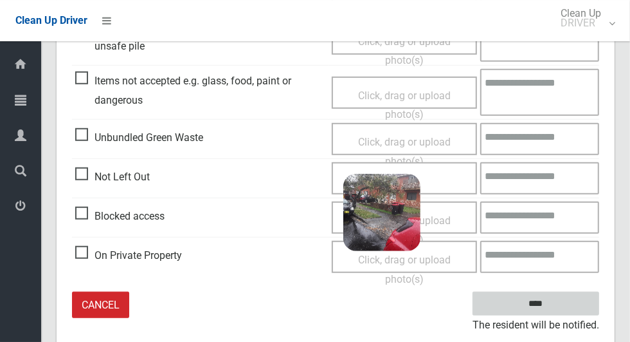
click at [565, 300] on input "****" at bounding box center [536, 303] width 127 height 24
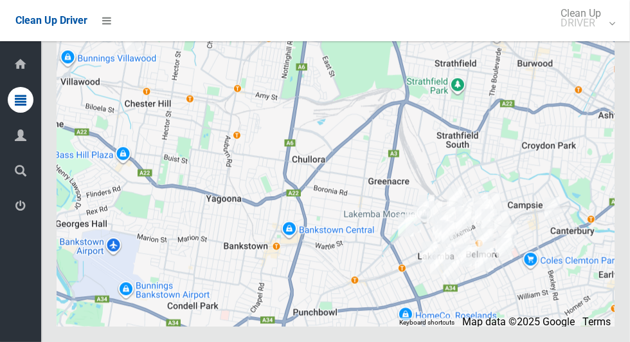
scroll to position [6442, 0]
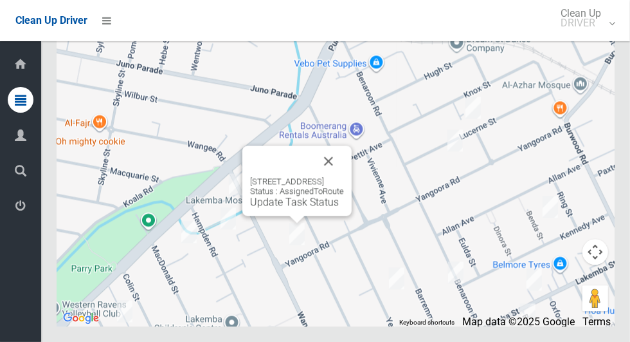
click at [344, 176] on button "Close" at bounding box center [328, 160] width 31 height 31
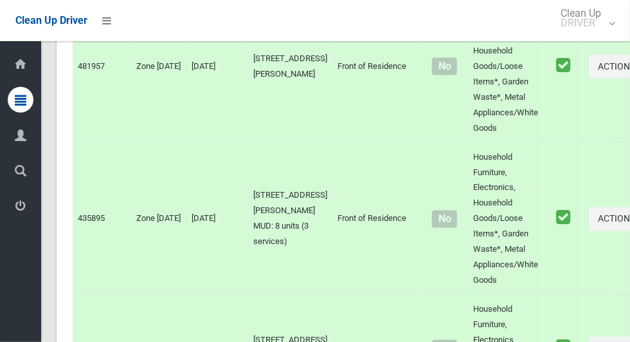
scroll to position [0, 0]
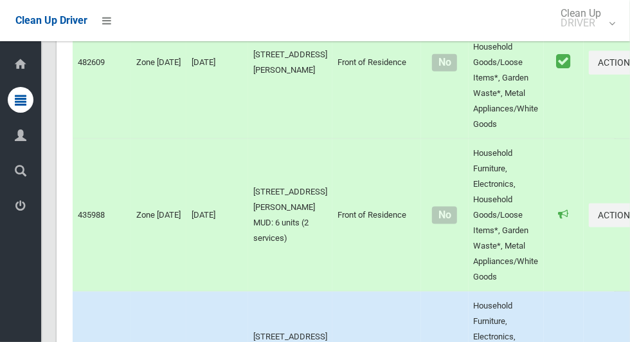
scroll to position [6442, 0]
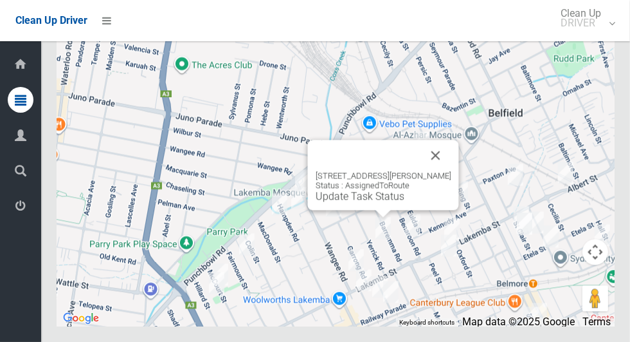
click at [446, 170] on button "Close" at bounding box center [436, 155] width 31 height 31
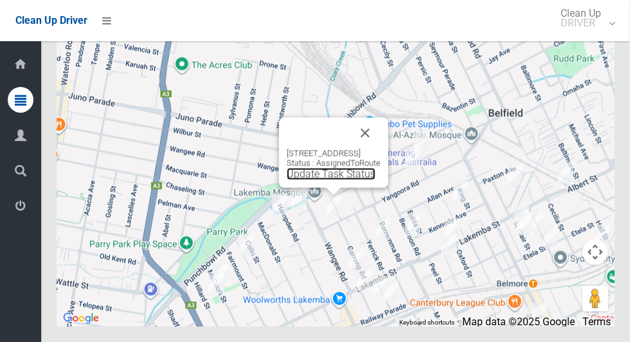
click at [308, 179] on link "Update Task Status" at bounding box center [331, 173] width 89 height 12
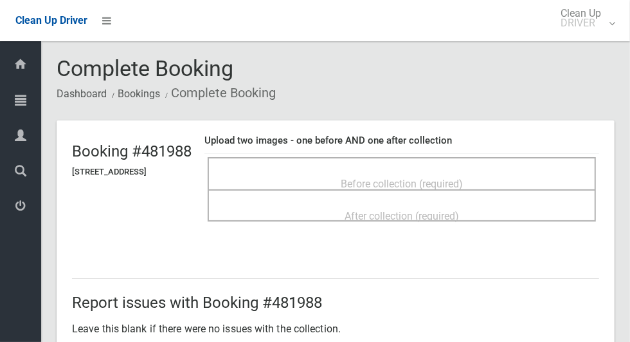
click at [463, 178] on span "Before collection (required)" at bounding box center [402, 184] width 122 height 12
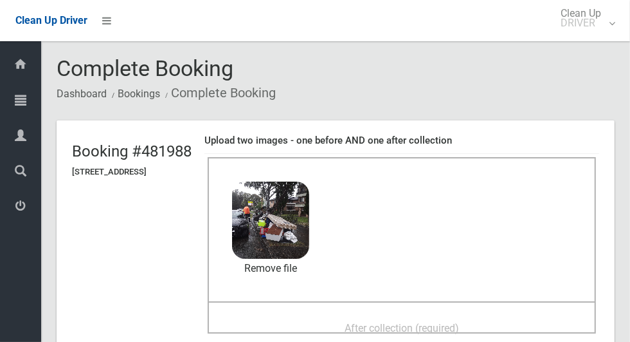
click at [481, 306] on div "After collection (required)" at bounding box center [402, 317] width 389 height 32
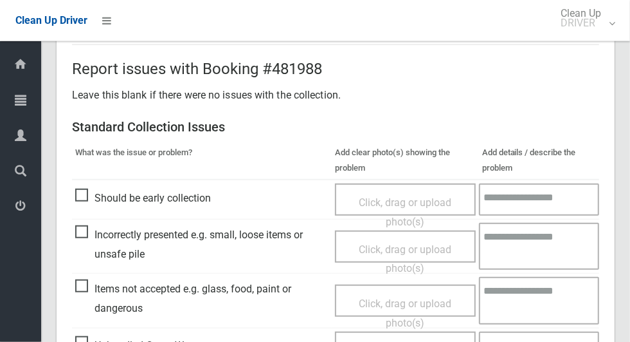
scroll to position [665, 0]
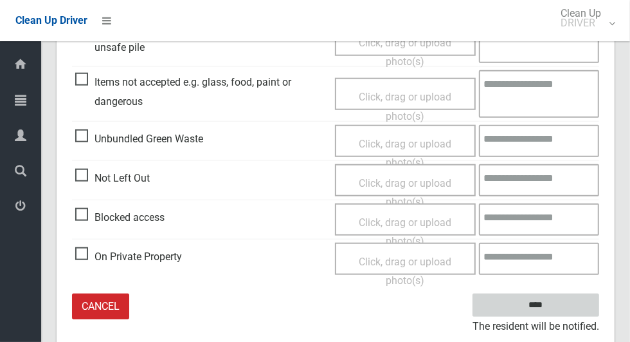
click at [558, 311] on input "****" at bounding box center [536, 305] width 127 height 24
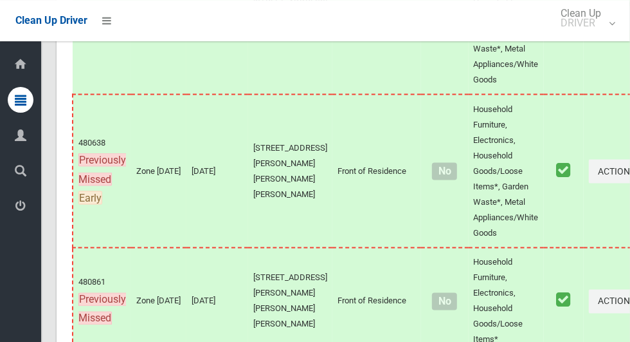
scroll to position [6442, 0]
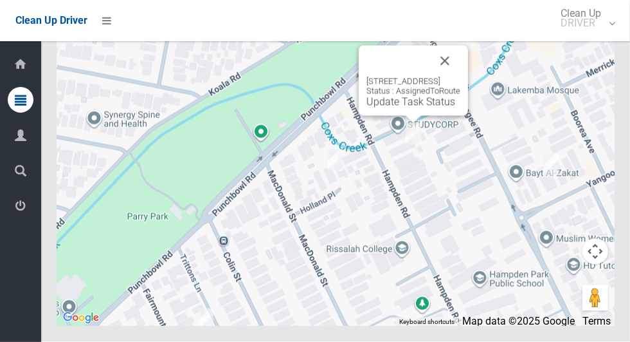
click at [461, 77] on button "Close" at bounding box center [445, 61] width 31 height 31
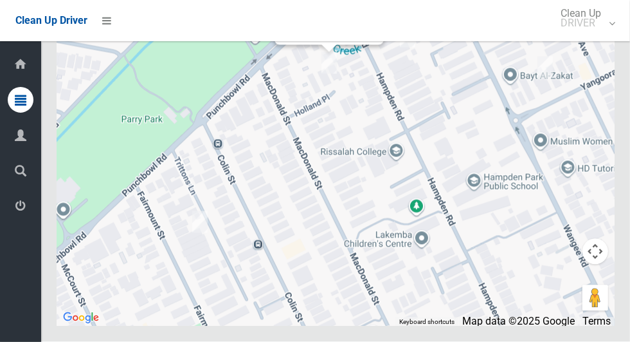
scroll to position [6435, 0]
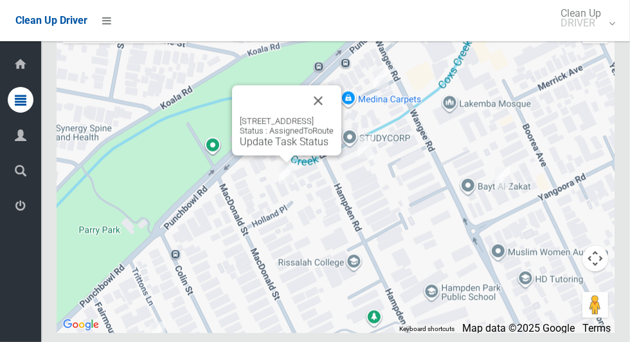
click at [334, 116] on button "Close" at bounding box center [318, 101] width 31 height 31
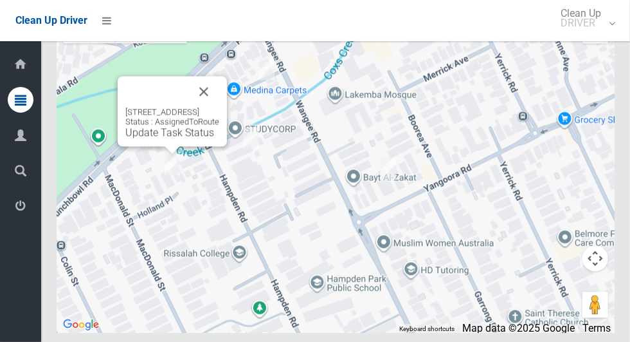
click at [219, 107] on button "Close" at bounding box center [203, 92] width 31 height 31
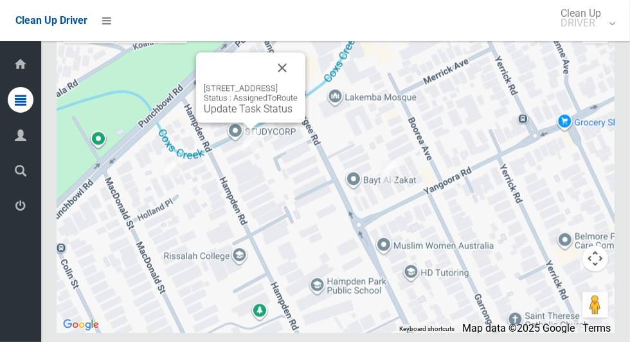
click at [298, 84] on button "Close" at bounding box center [282, 68] width 31 height 31
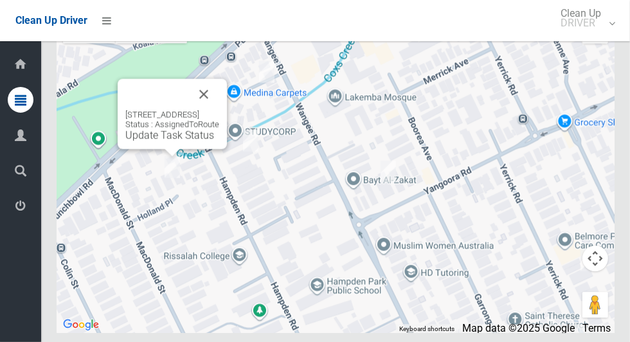
click at [176, 142] on link "Update Task Status" at bounding box center [169, 135] width 89 height 12
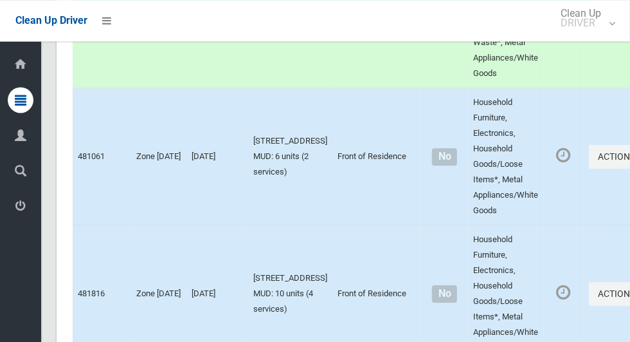
scroll to position [4465, 0]
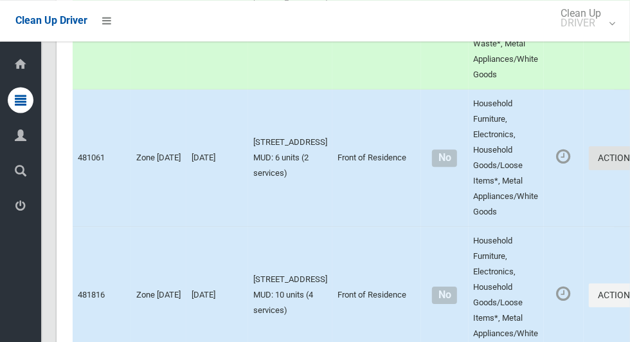
click at [589, 170] on button "Actions" at bounding box center [620, 158] width 62 height 24
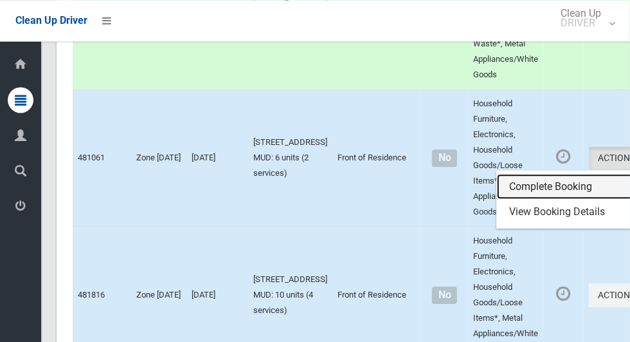
click at [535, 199] on link "Complete Booking" at bounding box center [573, 187] width 153 height 26
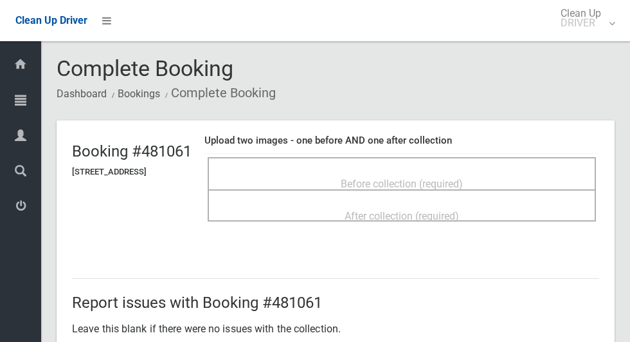
click at [544, 172] on div "Before collection (required)" at bounding box center [402, 183] width 360 height 24
click at [253, 185] on div "Before collection (required)" at bounding box center [402, 183] width 360 height 24
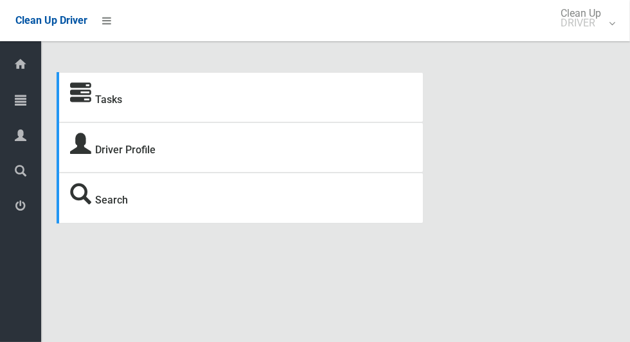
click at [22, 95] on icon at bounding box center [21, 100] width 12 height 26
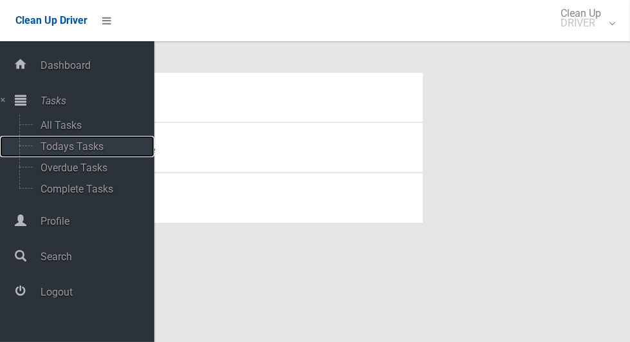
click at [85, 143] on span "Todays Tasks" at bounding box center [90, 146] width 107 height 12
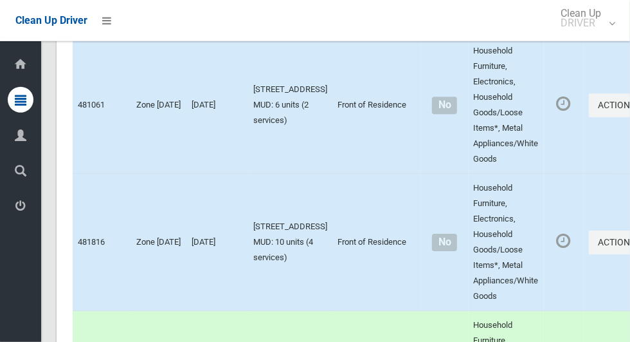
scroll to position [4523, 0]
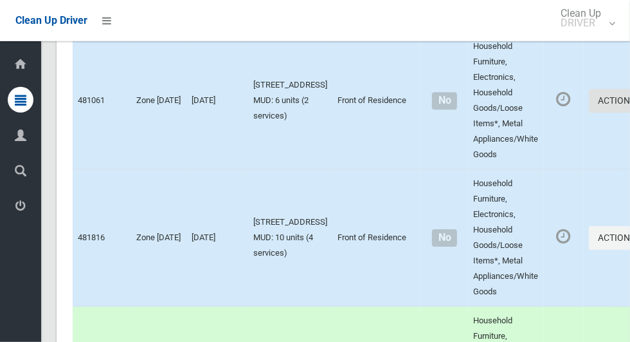
click at [630, 105] on icon "button" at bounding box center [638, 100] width 5 height 9
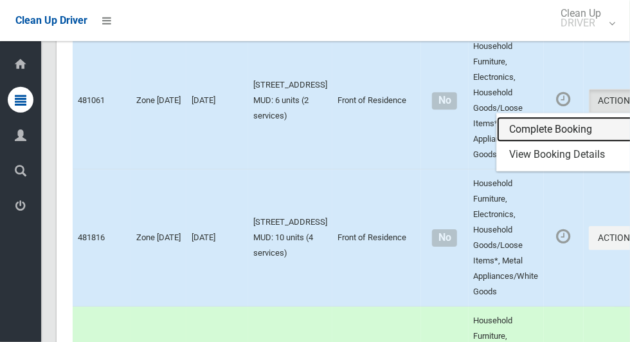
click at [529, 142] on link "Complete Booking" at bounding box center [573, 129] width 153 height 26
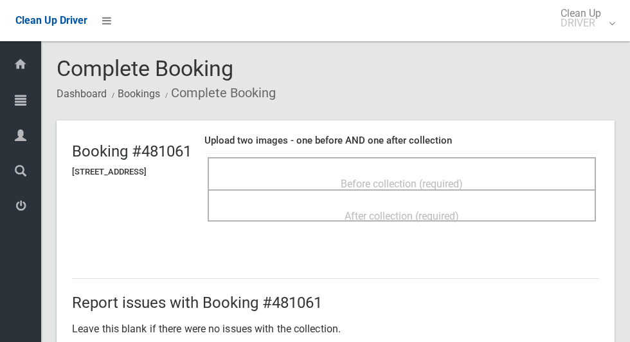
click at [463, 178] on span "Before collection (required)" at bounding box center [402, 184] width 122 height 12
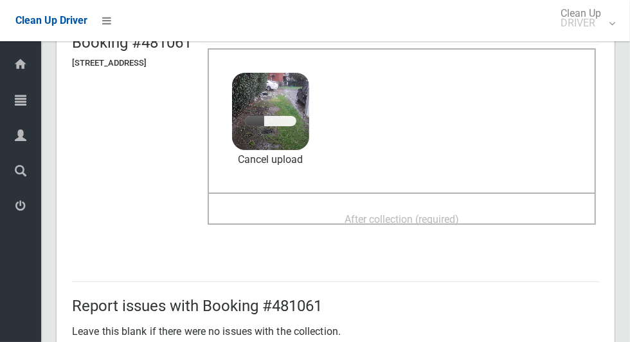
scroll to position [113, 0]
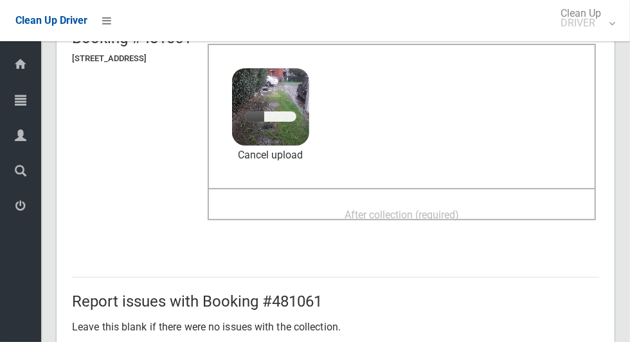
click at [540, 207] on div "After collection (required)" at bounding box center [402, 214] width 360 height 24
click at [488, 202] on div "After collection (required)" at bounding box center [402, 214] width 360 height 24
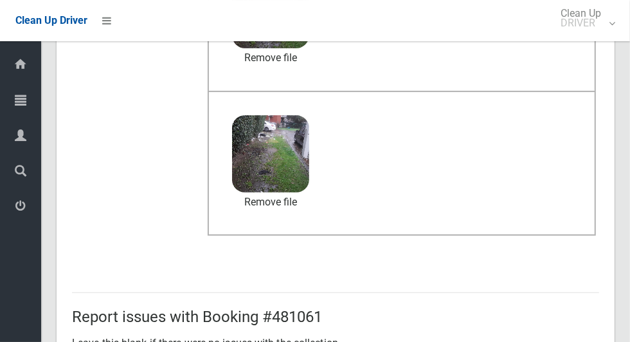
scroll to position [665, 0]
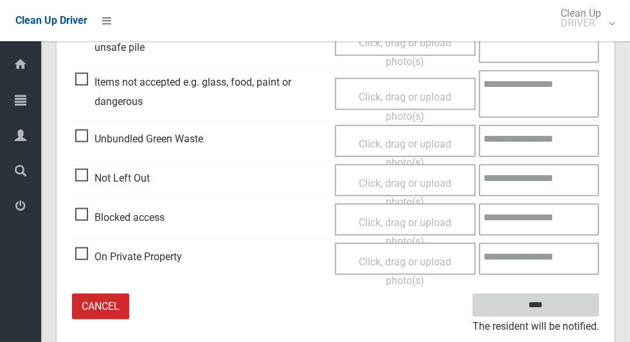
click at [544, 302] on input "****" at bounding box center [536, 305] width 127 height 24
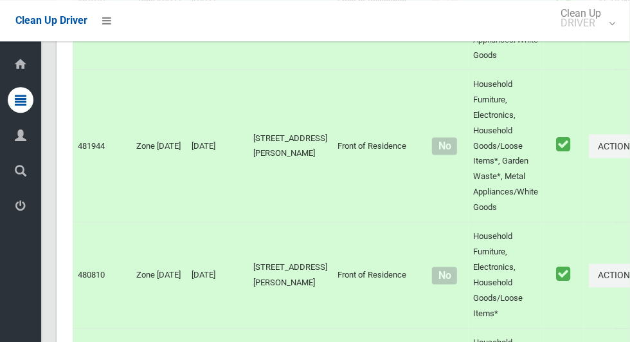
scroll to position [6442, 0]
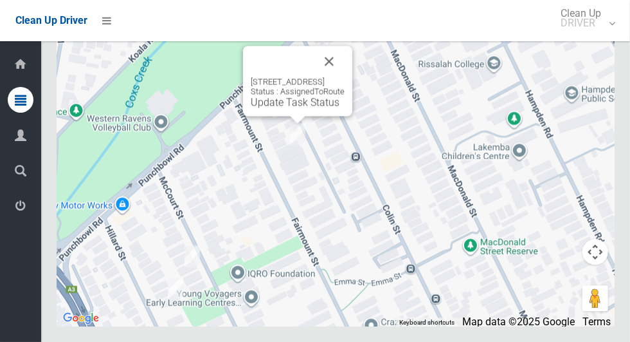
click at [345, 77] on button "Close" at bounding box center [329, 61] width 31 height 31
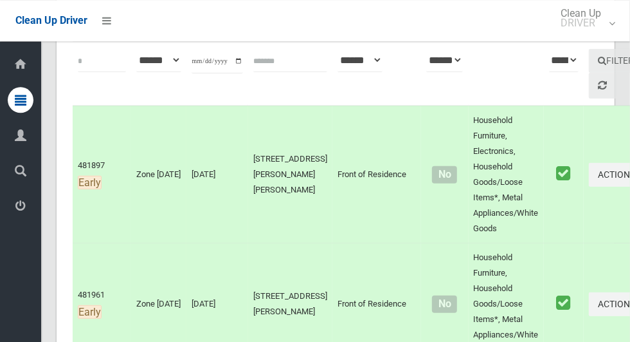
scroll to position [0, 0]
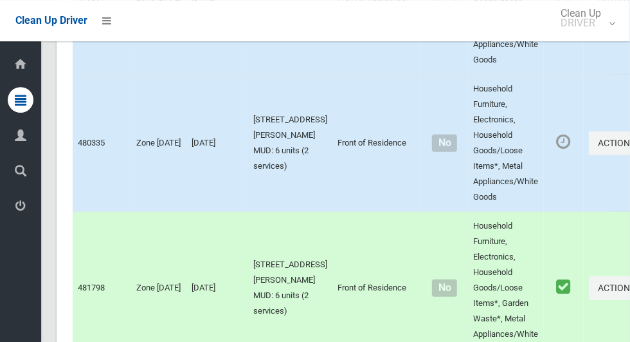
scroll to position [6442, 0]
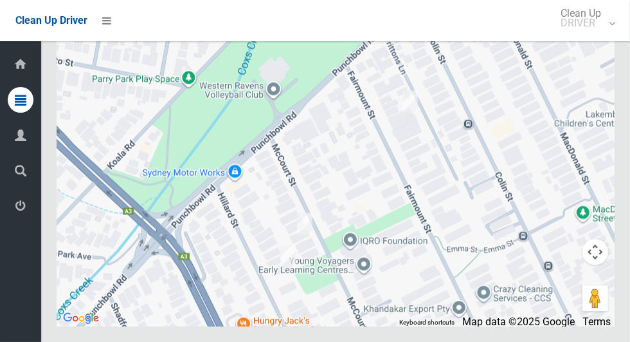
click at [16, 210] on icon at bounding box center [21, 206] width 12 height 26
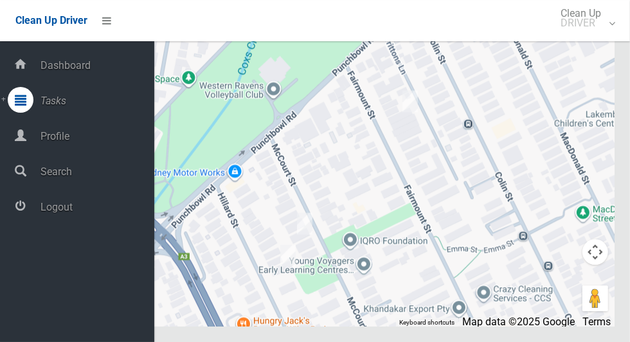
click at [41, 208] on span "Logout" at bounding box center [96, 207] width 118 height 12
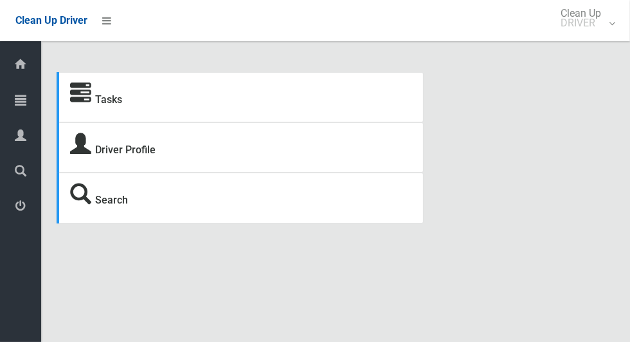
click at [15, 104] on icon at bounding box center [21, 100] width 12 height 26
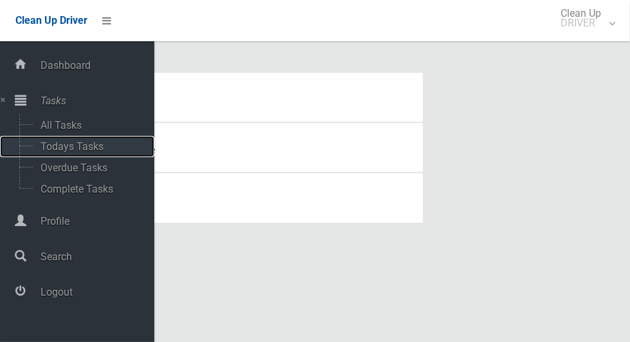
click at [41, 152] on span "Todays Tasks" at bounding box center [90, 146] width 107 height 12
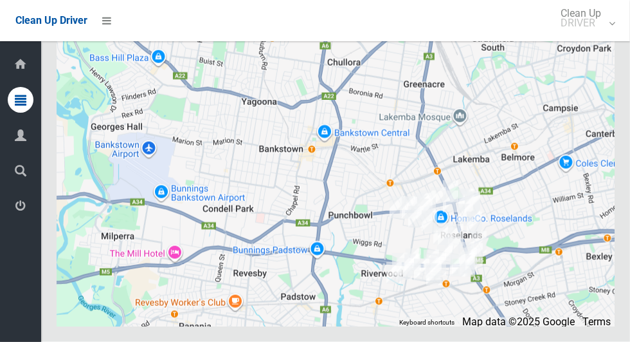
scroll to position [6057, 0]
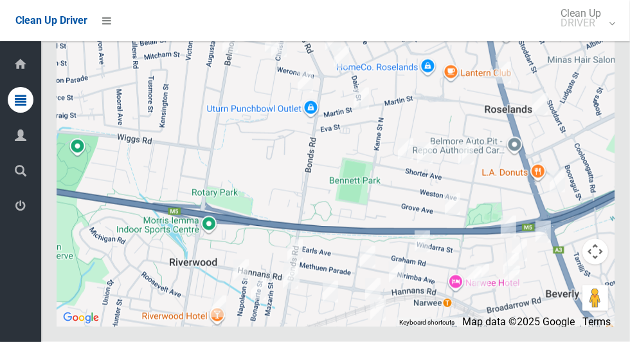
click at [16, 218] on icon at bounding box center [21, 206] width 12 height 26
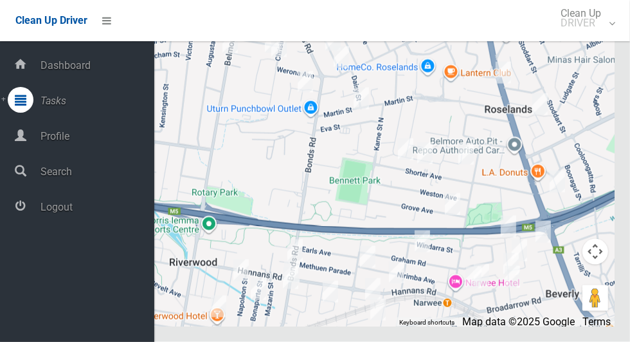
click at [50, 208] on span "Logout" at bounding box center [96, 207] width 118 height 12
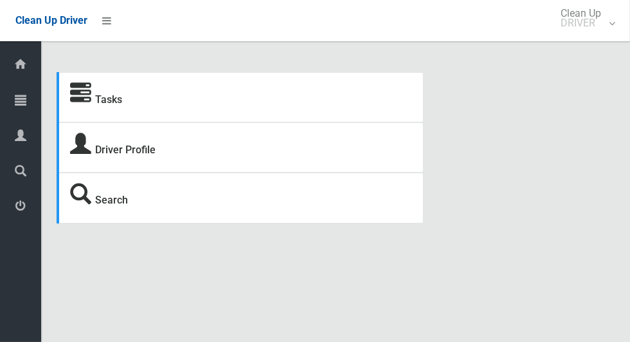
click at [6, 106] on link "Tasks" at bounding box center [20, 101] width 41 height 28
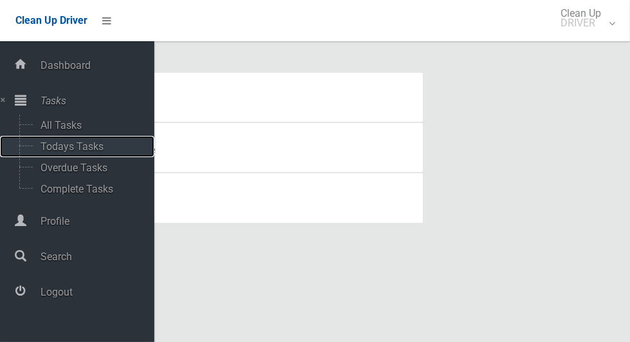
click at [37, 147] on span "Todays Tasks" at bounding box center [90, 146] width 107 height 12
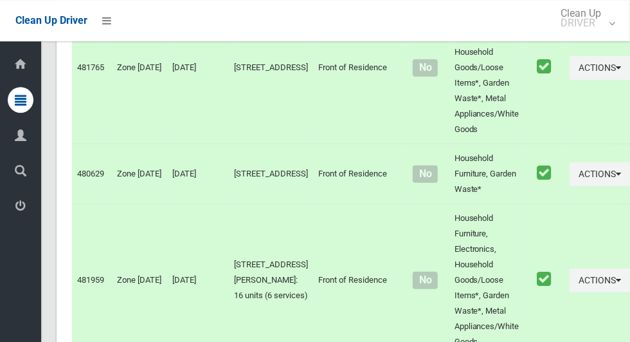
scroll to position [5813, 0]
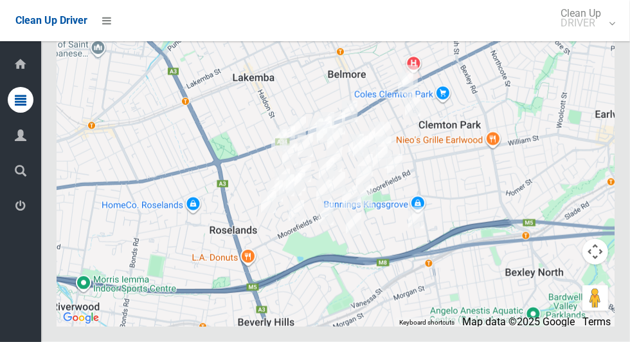
click at [16, 214] on icon at bounding box center [21, 206] width 12 height 26
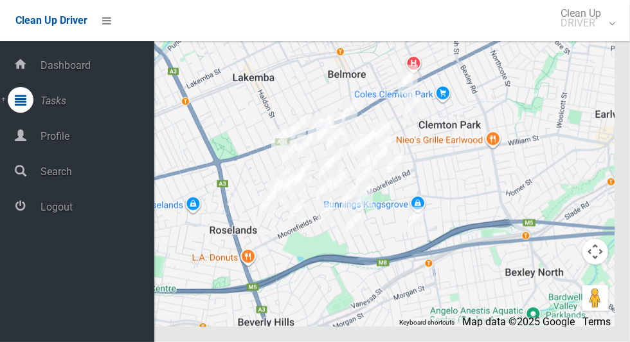
click at [50, 207] on span "Logout" at bounding box center [96, 207] width 118 height 12
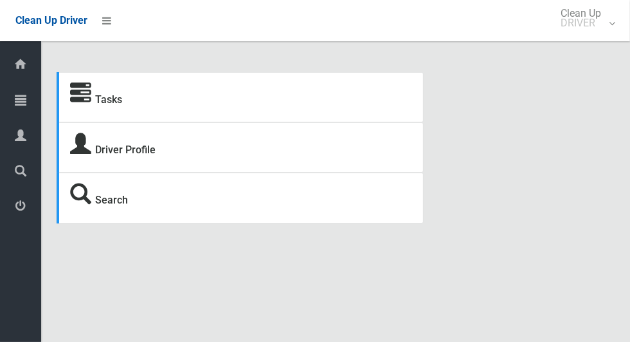
click at [17, 100] on icon at bounding box center [21, 100] width 12 height 26
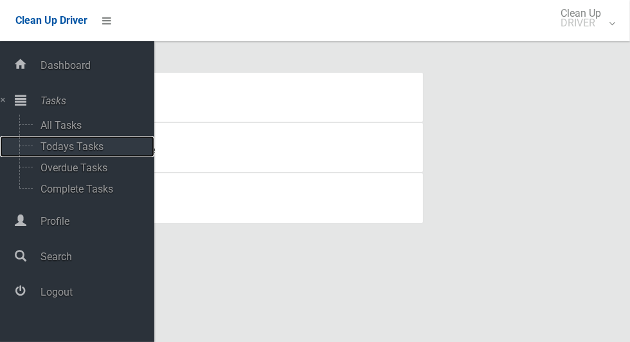
click at [37, 148] on span "Todays Tasks" at bounding box center [90, 146] width 107 height 12
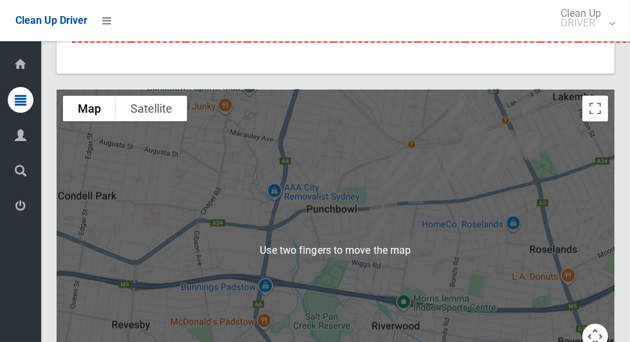
scroll to position [6199, 0]
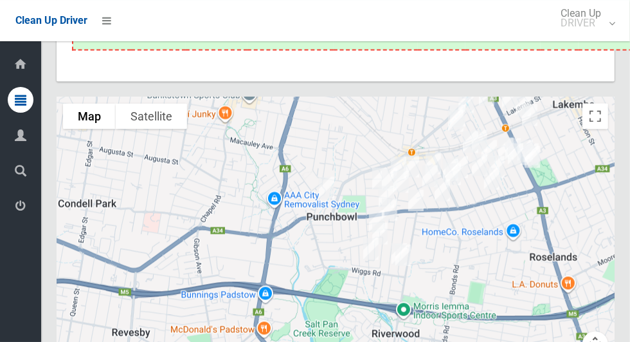
click at [16, 208] on icon at bounding box center [21, 206] width 12 height 26
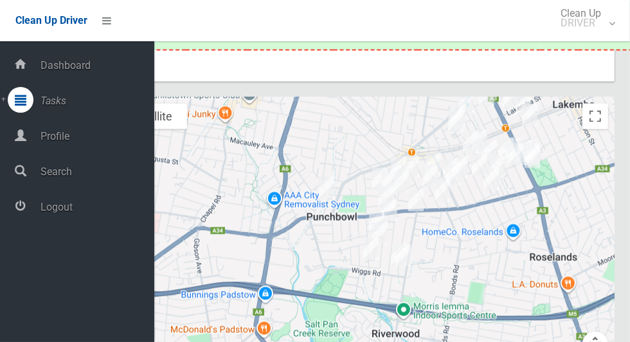
click at [493, 252] on div at bounding box center [336, 258] width 558 height 322
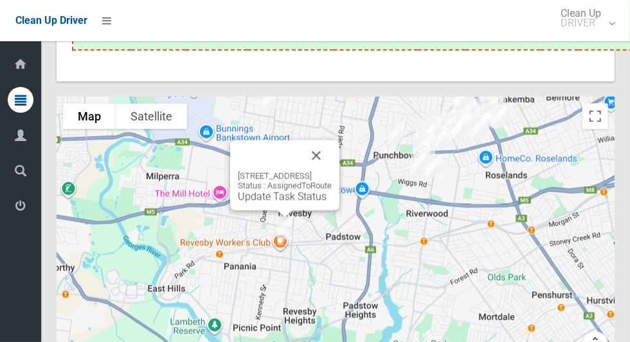
click at [332, 170] on button "Close" at bounding box center [316, 155] width 31 height 31
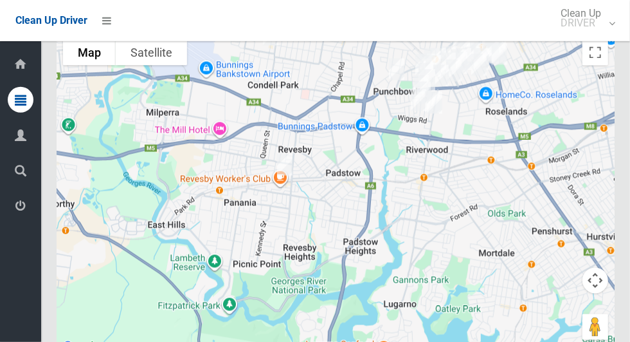
scroll to position [6291, 0]
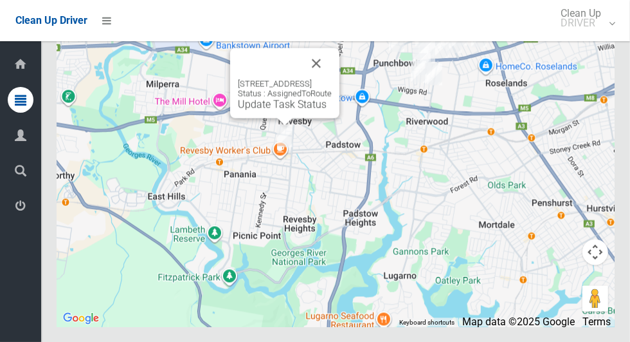
click at [332, 78] on button "Close" at bounding box center [316, 63] width 31 height 31
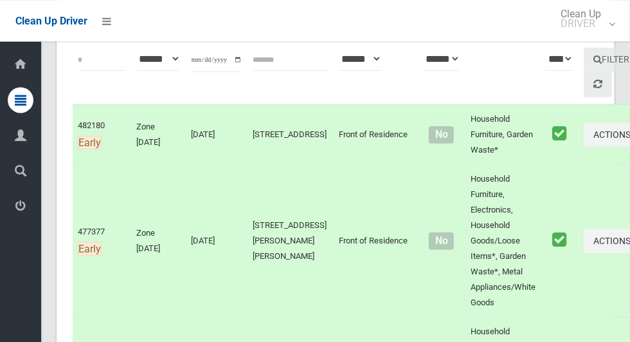
scroll to position [0, 0]
